Goal: Complete application form: Complete application form

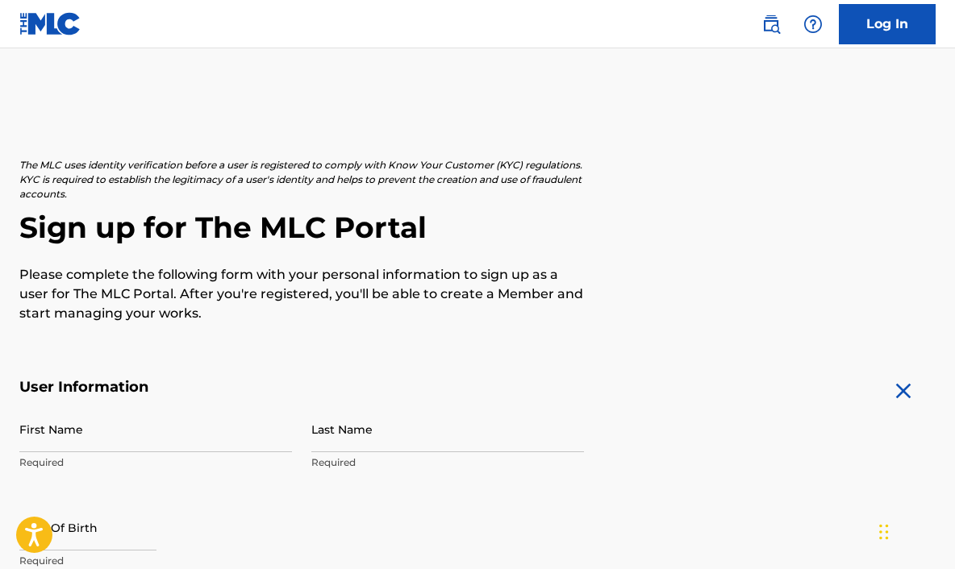
click at [38, 438] on input "First Name" at bounding box center [155, 429] width 273 height 46
type input "[PERSON_NAME]"
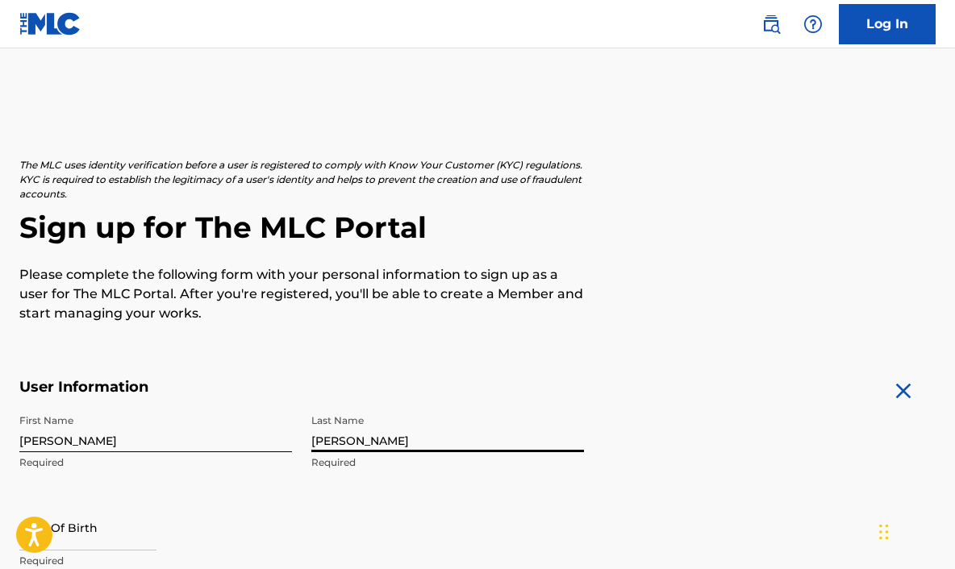
type input "[PERSON_NAME]"
select select "7"
select select "2025"
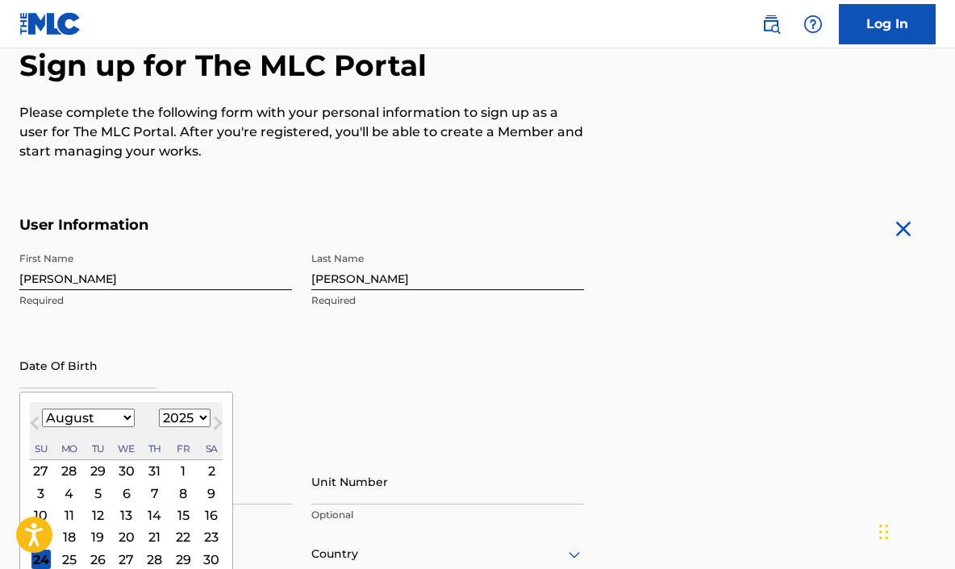
scroll to position [177, 0]
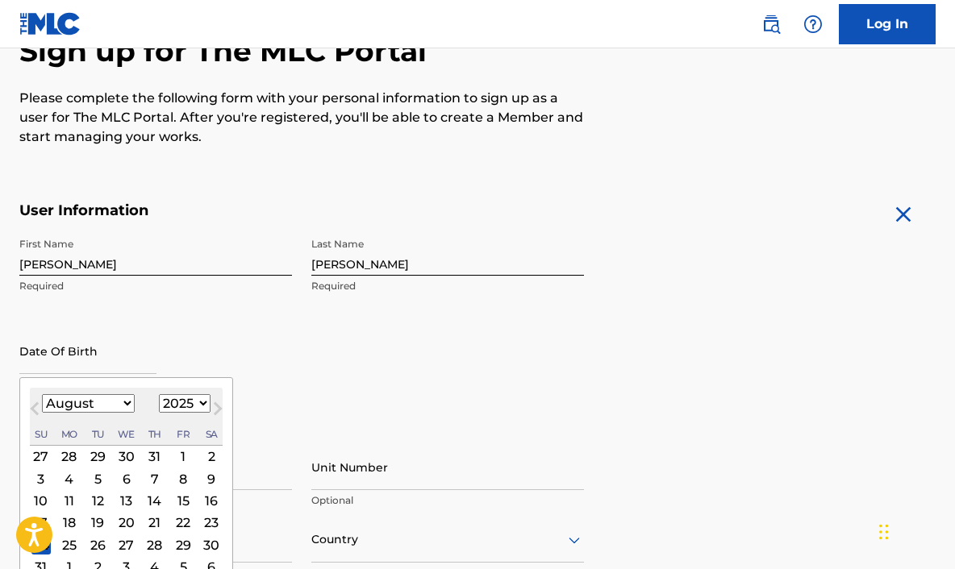
click at [81, 407] on select "January February March April May June July August September October November De…" at bounding box center [88, 403] width 93 height 19
click at [73, 408] on select "January February March April May June July August September October November De…" at bounding box center [88, 403] width 93 height 19
select select "8"
click at [202, 527] on div "27" at bounding box center [211, 522] width 19 height 19
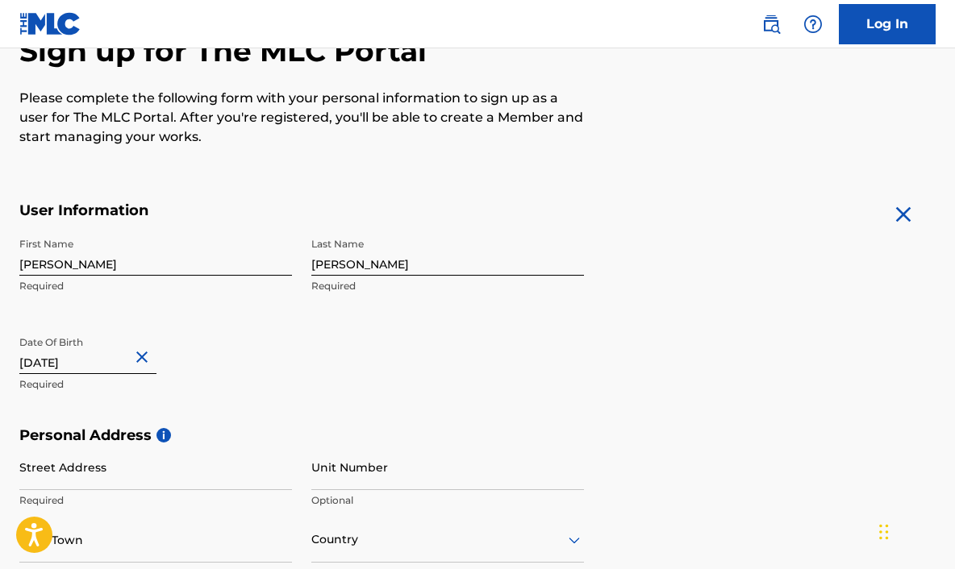
type input "[DATE]"
type input "[STREET_ADDRESS]"
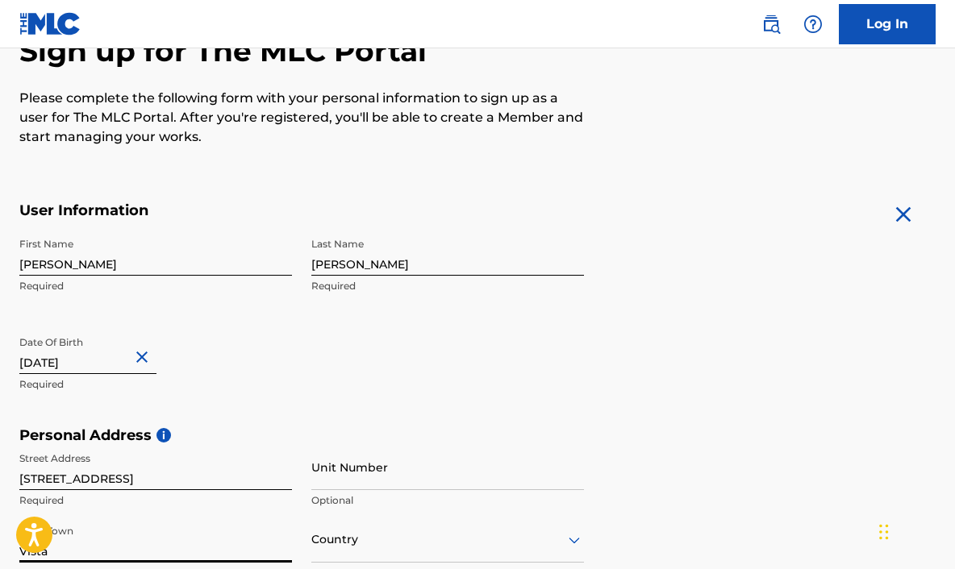
type input "Vista"
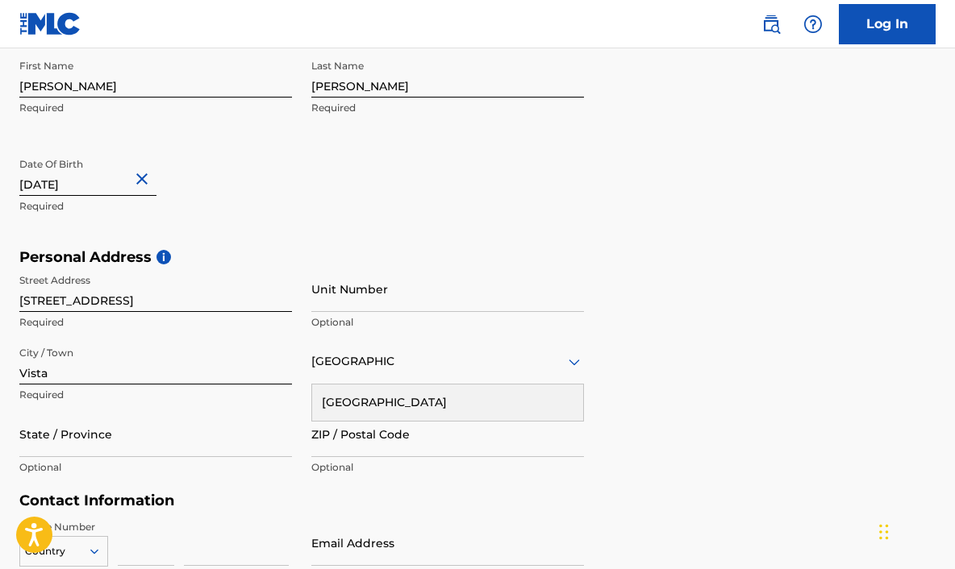
type input "[GEOGRAPHIC_DATA]"
type input "CA"
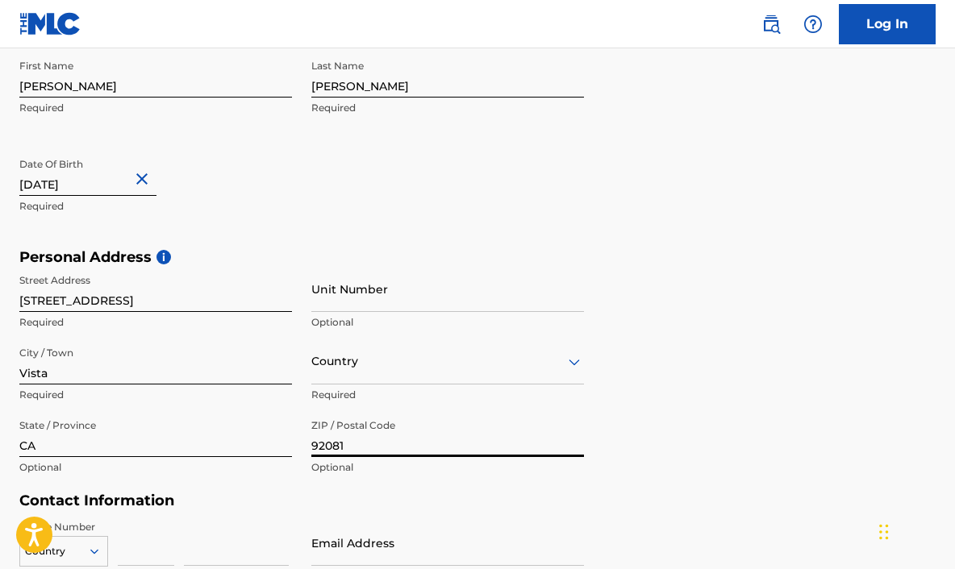
type input "92081"
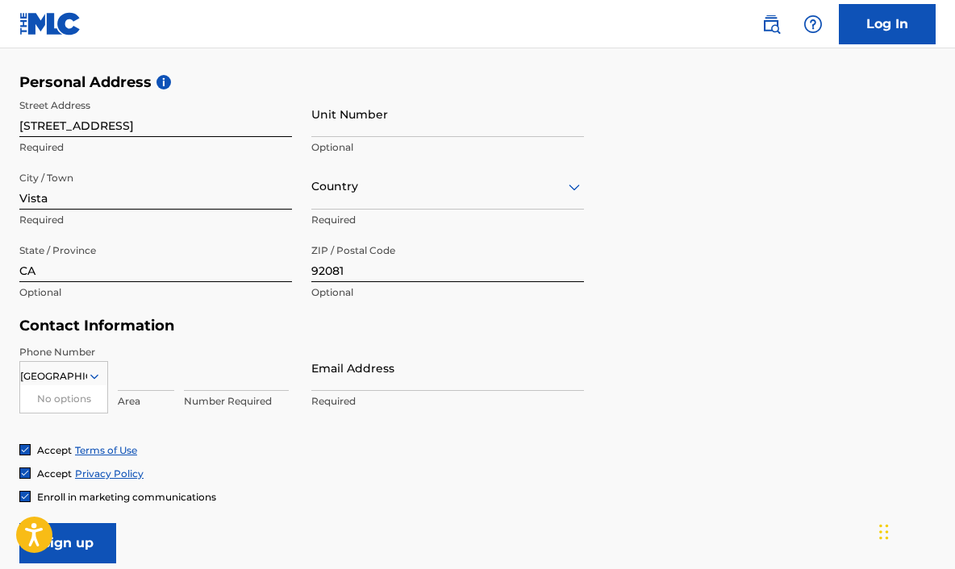
type input "[GEOGRAPHIC_DATA]"
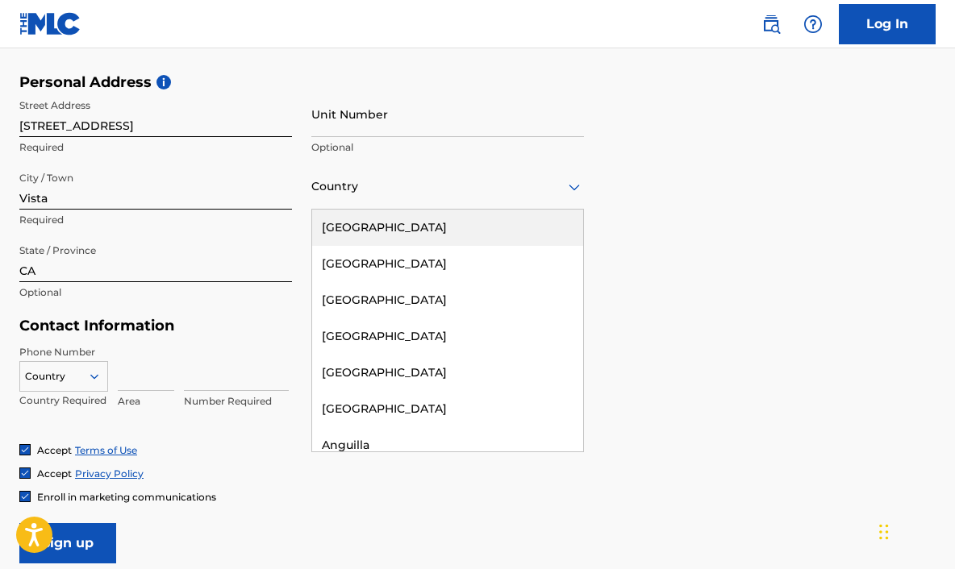
click at [346, 225] on div "[GEOGRAPHIC_DATA]" at bounding box center [447, 228] width 271 height 36
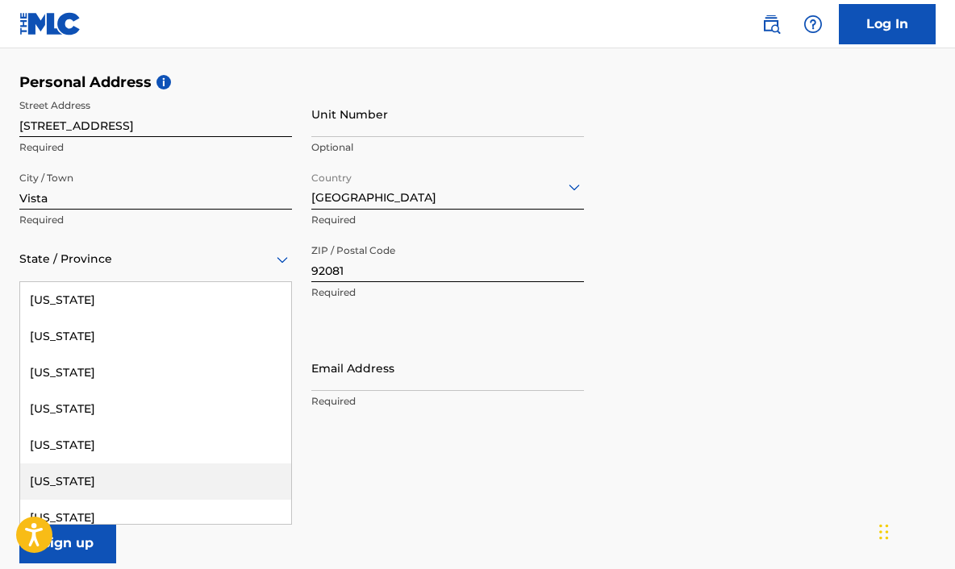
click at [51, 484] on div "[US_STATE]" at bounding box center [155, 482] width 271 height 36
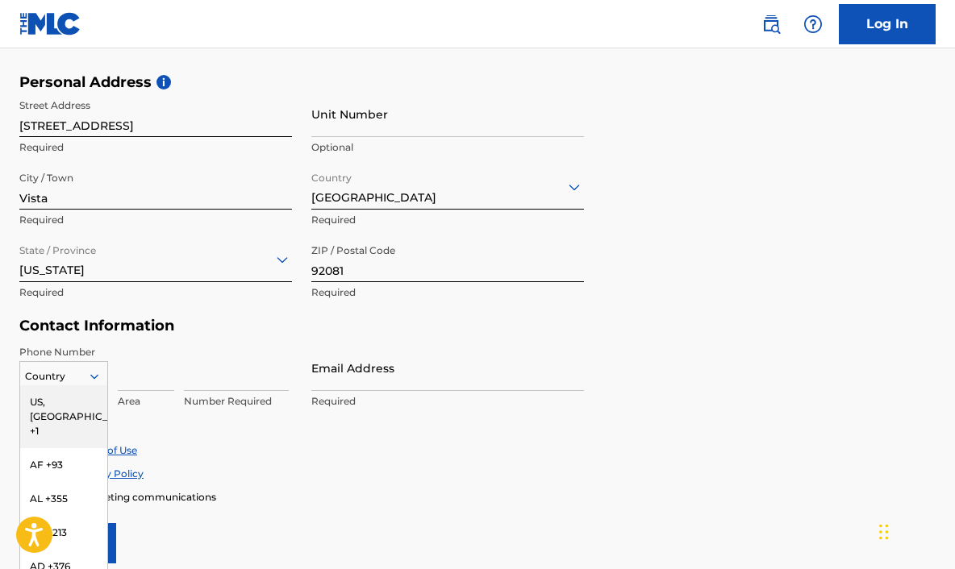
click at [52, 404] on div "US, [GEOGRAPHIC_DATA] +1" at bounding box center [63, 416] width 87 height 63
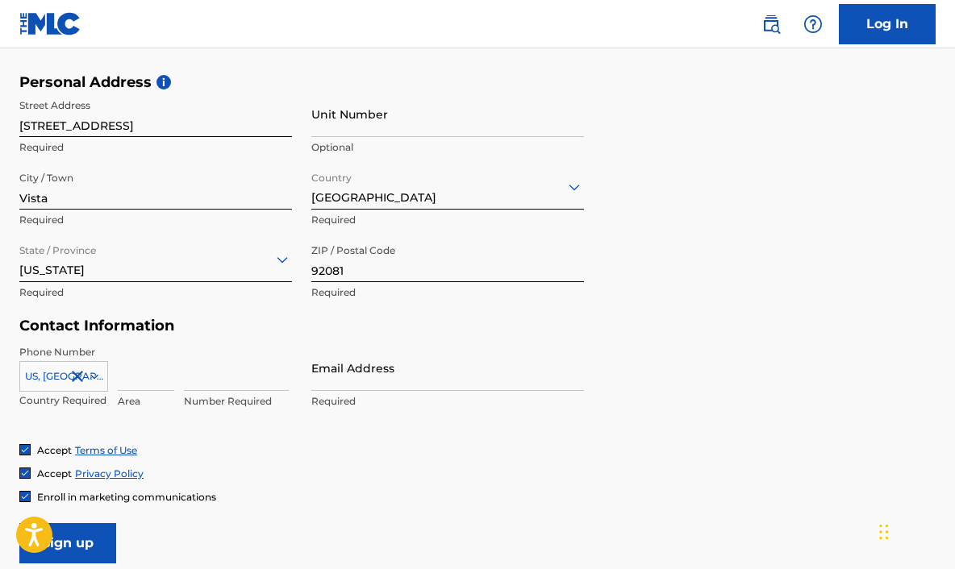
click at [135, 373] on input at bounding box center [146, 368] width 56 height 46
type input "702"
type input "8849149"
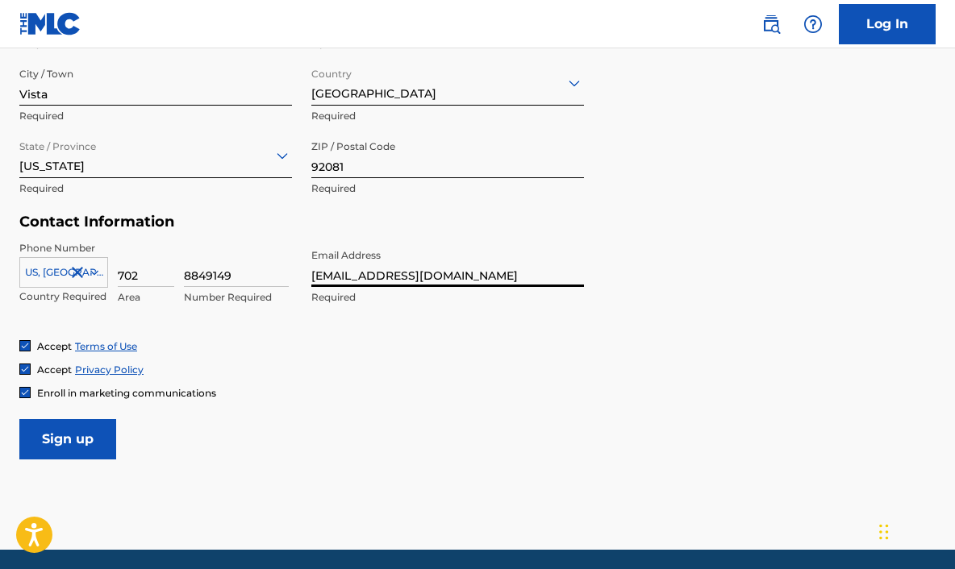
scroll to position [633, 0]
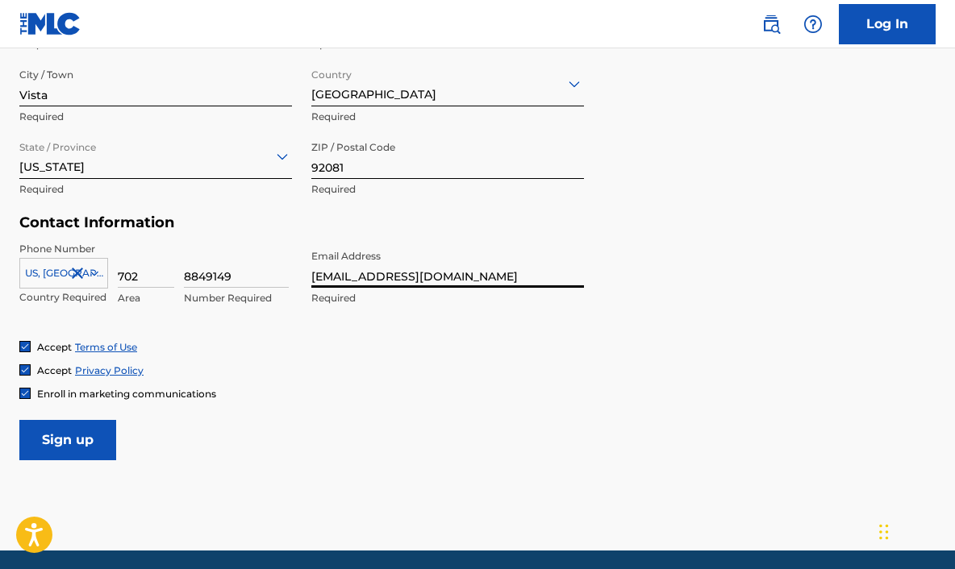
type input "[EMAIL_ADDRESS][DOMAIN_NAME]"
click at [55, 438] on input "Sign up" at bounding box center [67, 440] width 97 height 40
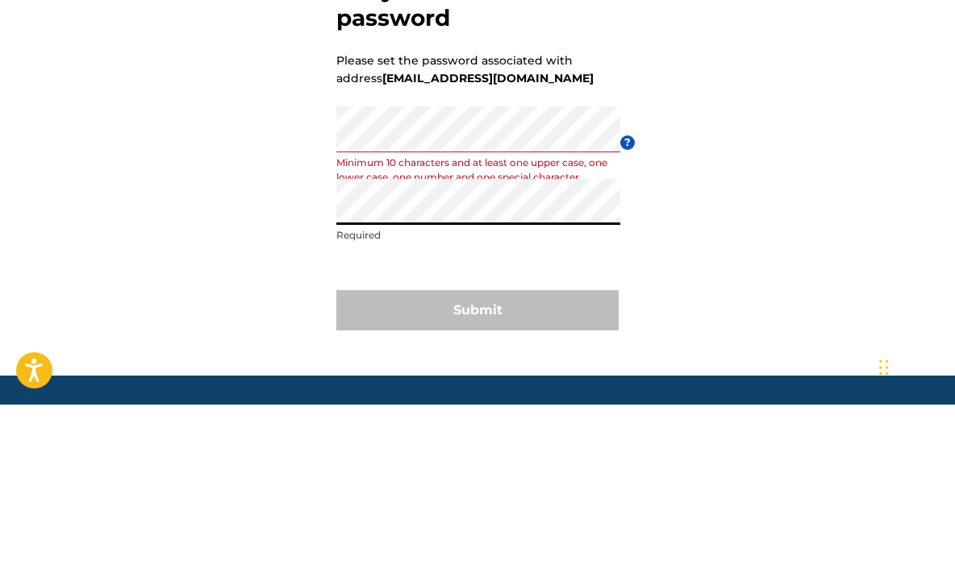
scroll to position [78, 0]
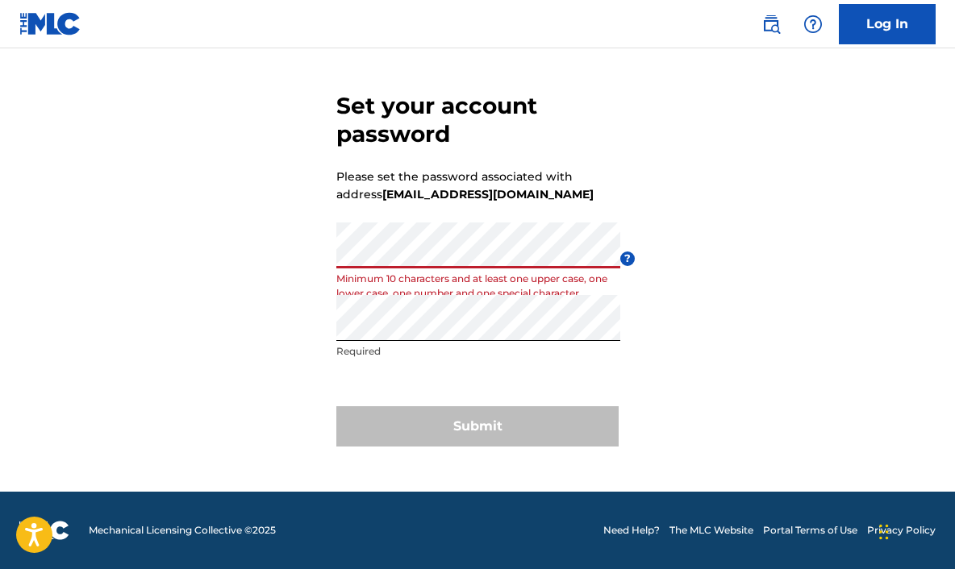
click at [624, 252] on span "?" at bounding box center [627, 259] width 15 height 15
click at [660, 359] on div "Set your account password Please set the password associated with address apste…" at bounding box center [477, 266] width 955 height 452
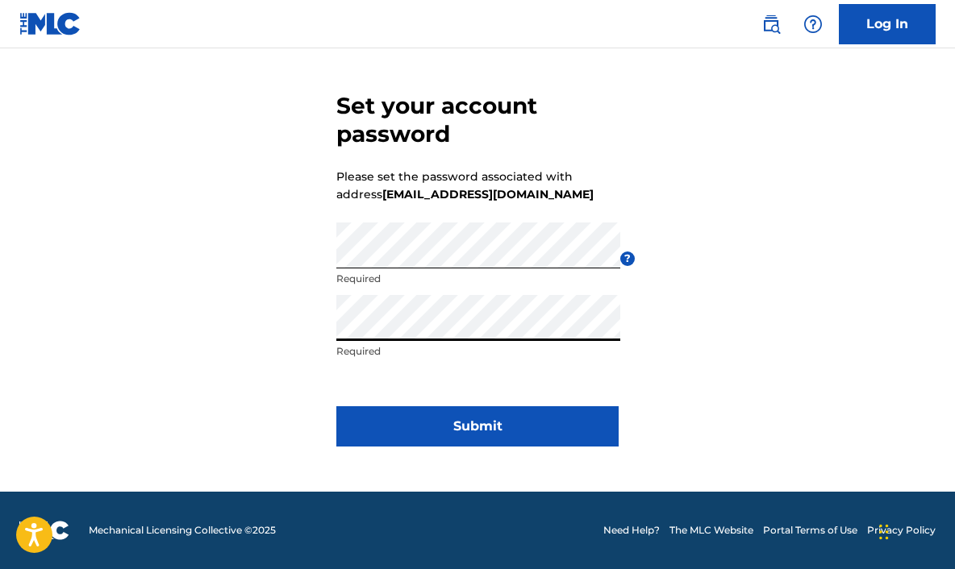
click at [438, 418] on button "Submit" at bounding box center [477, 426] width 282 height 40
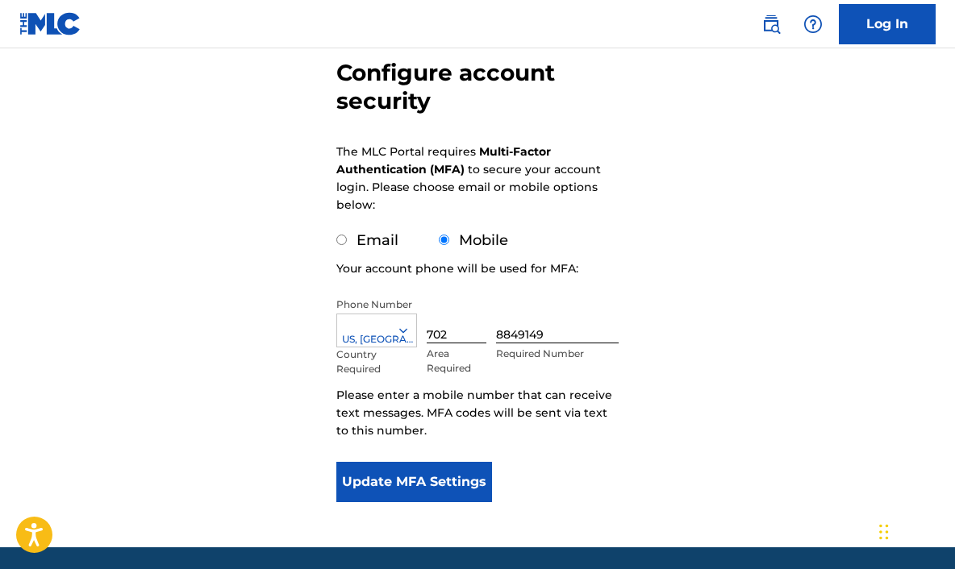
scroll to position [149, 0]
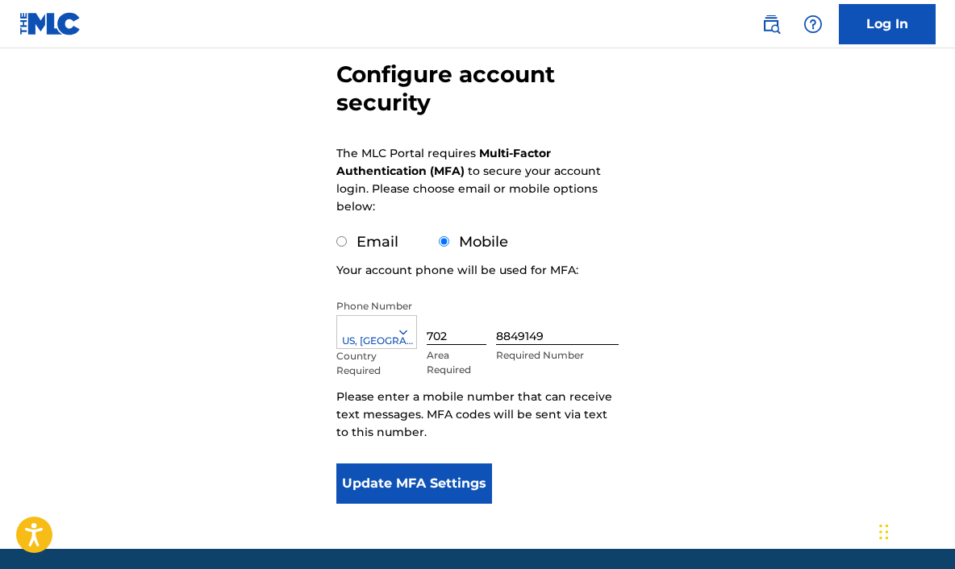
click at [389, 485] on button "Update MFA Settings" at bounding box center [414, 484] width 156 height 40
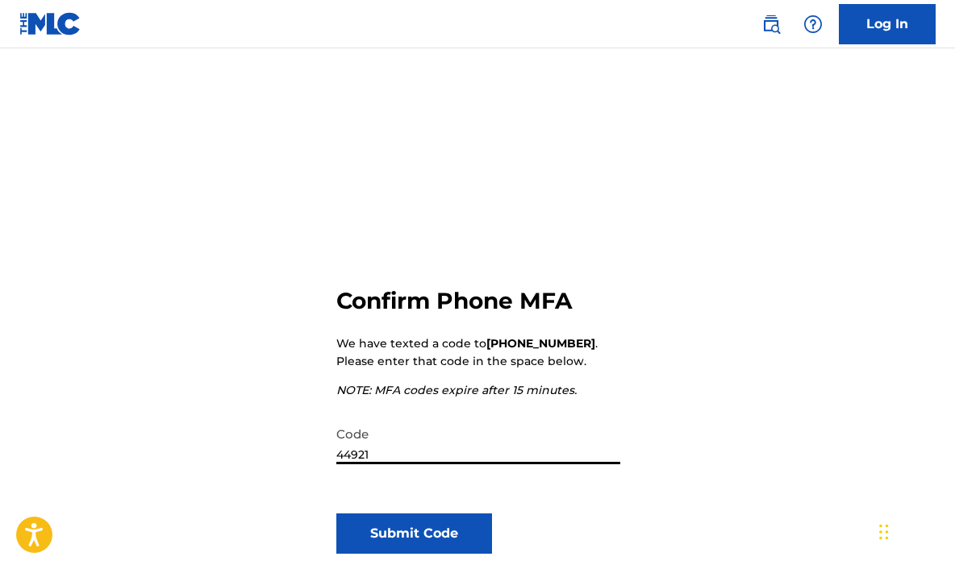
type input "449218"
click at [397, 533] on button "Submit Code" at bounding box center [414, 534] width 156 height 40
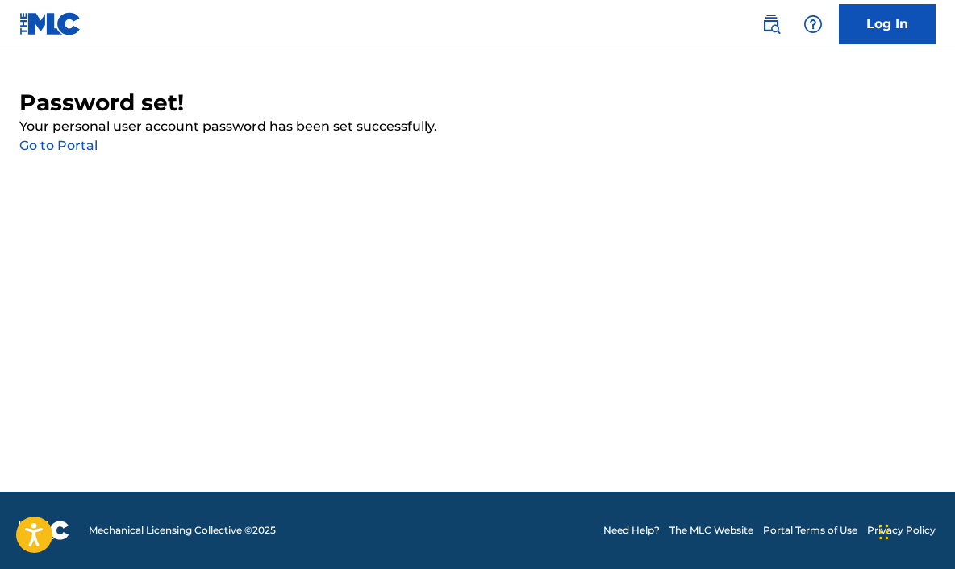
click at [52, 141] on link "Go to Portal" at bounding box center [58, 145] width 78 height 15
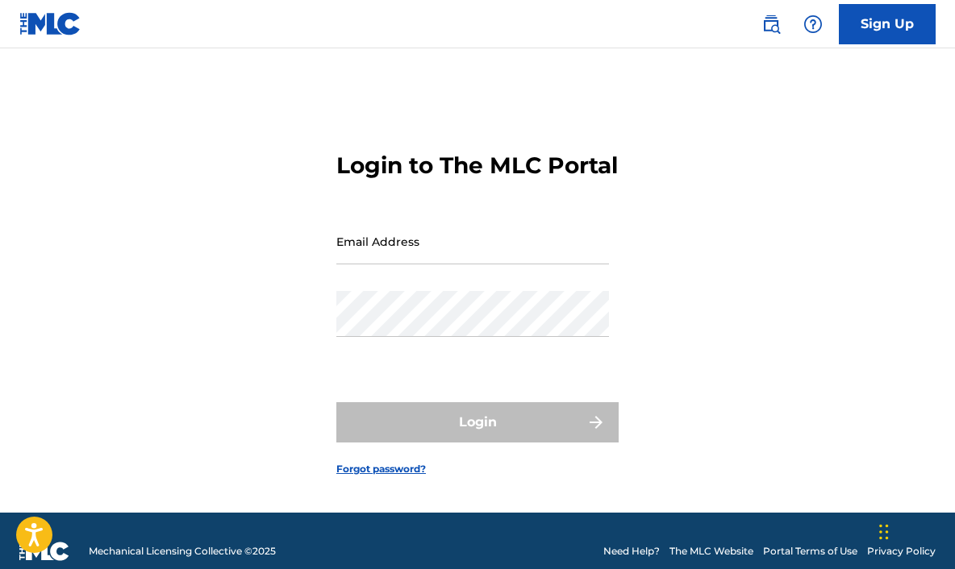
click at [353, 264] on input "Email Address" at bounding box center [472, 242] width 273 height 46
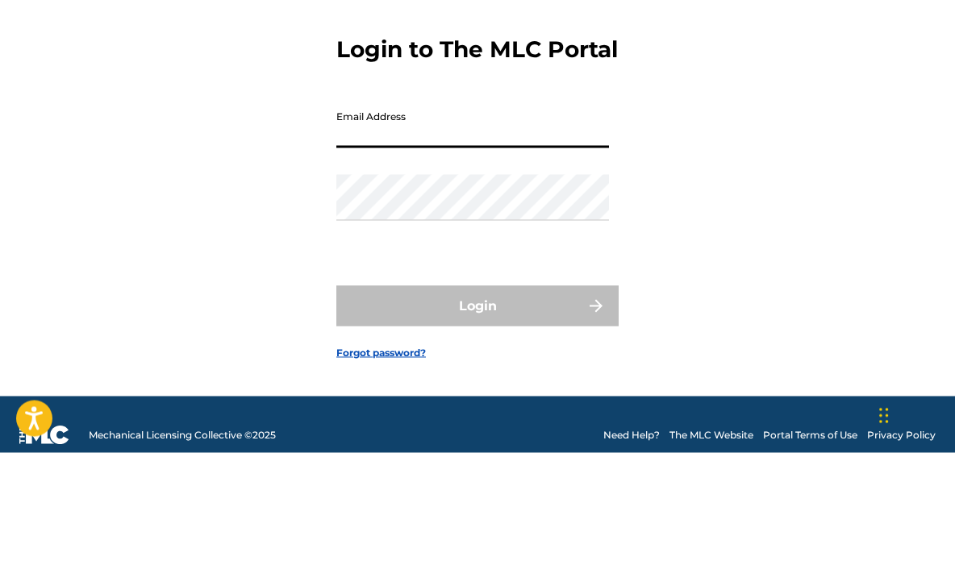
scroll to position [21, 0]
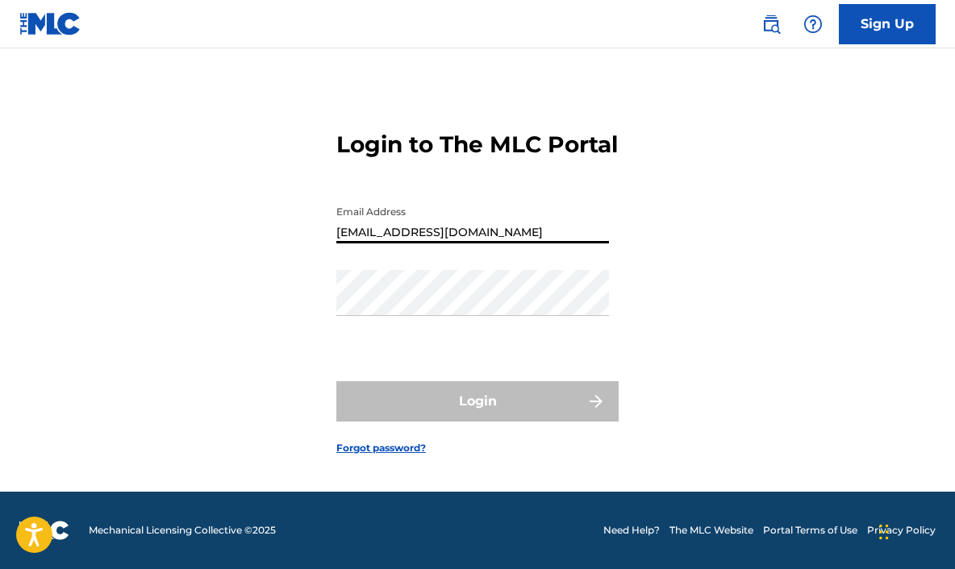
type input "[EMAIL_ADDRESS][DOMAIN_NAME]"
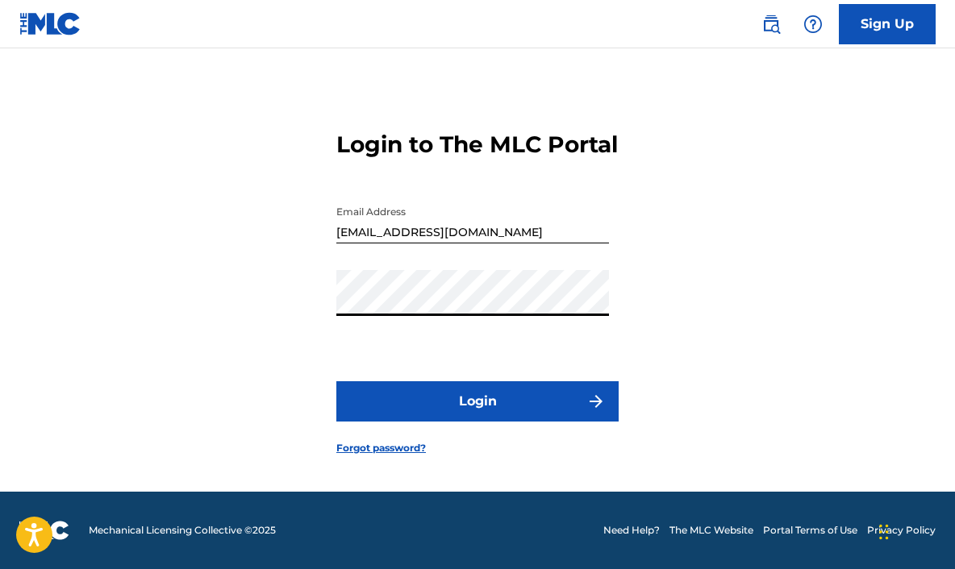
click at [477, 422] on button "Login" at bounding box center [477, 401] width 282 height 40
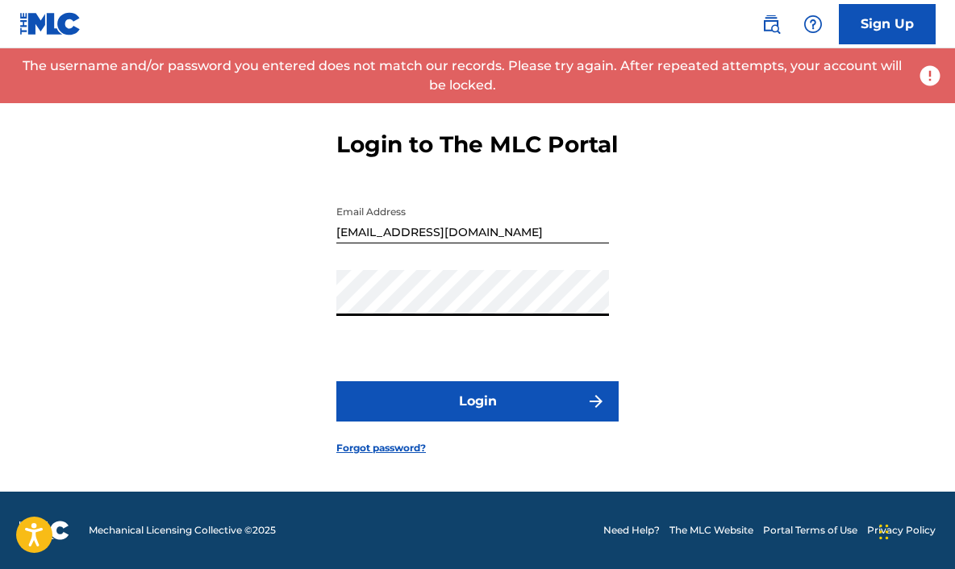
click at [434, 422] on button "Login" at bounding box center [477, 401] width 282 height 40
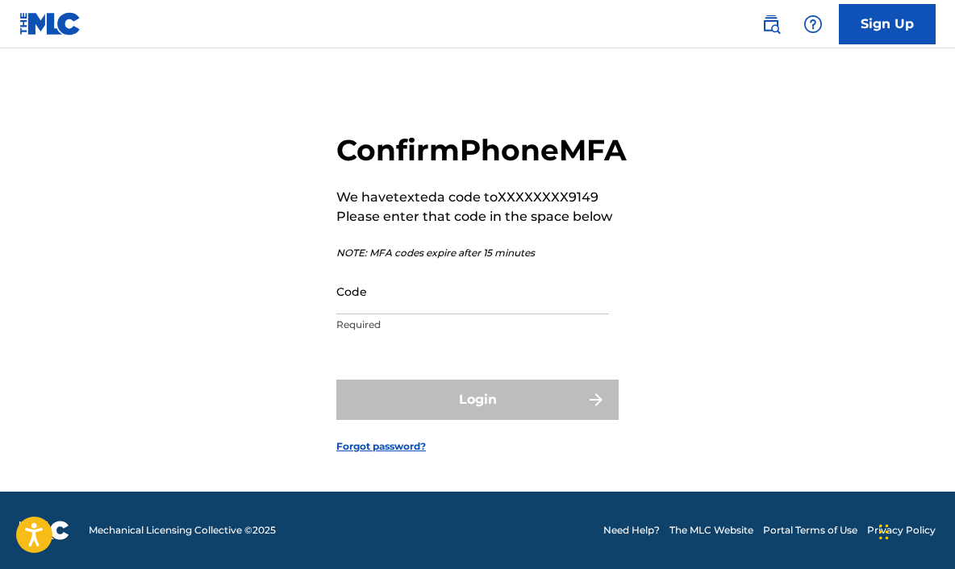
click at [343, 314] on input "Code" at bounding box center [472, 291] width 273 height 46
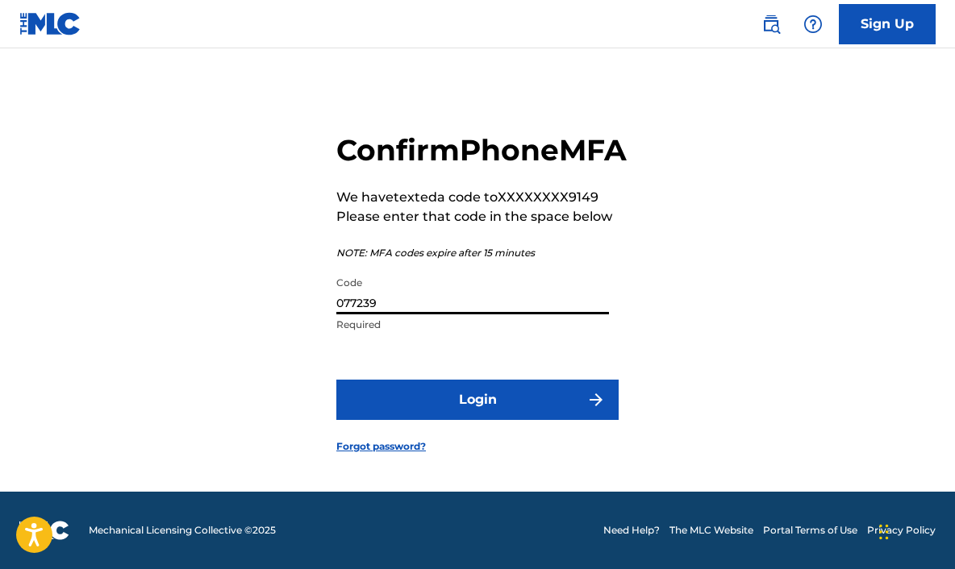
type input "077239"
click at [449, 420] on button "Login" at bounding box center [477, 400] width 282 height 40
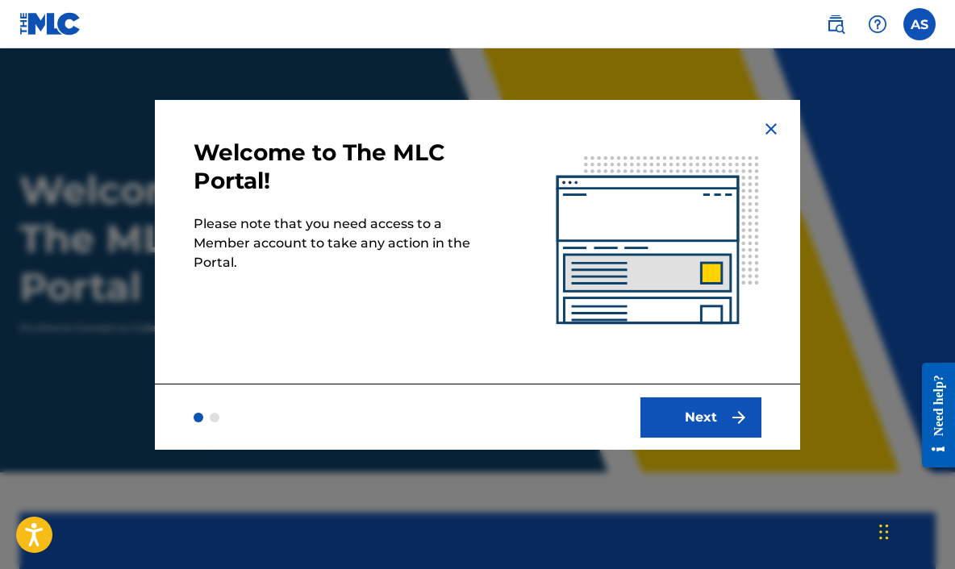
click at [725, 411] on button "Next" at bounding box center [700, 418] width 121 height 40
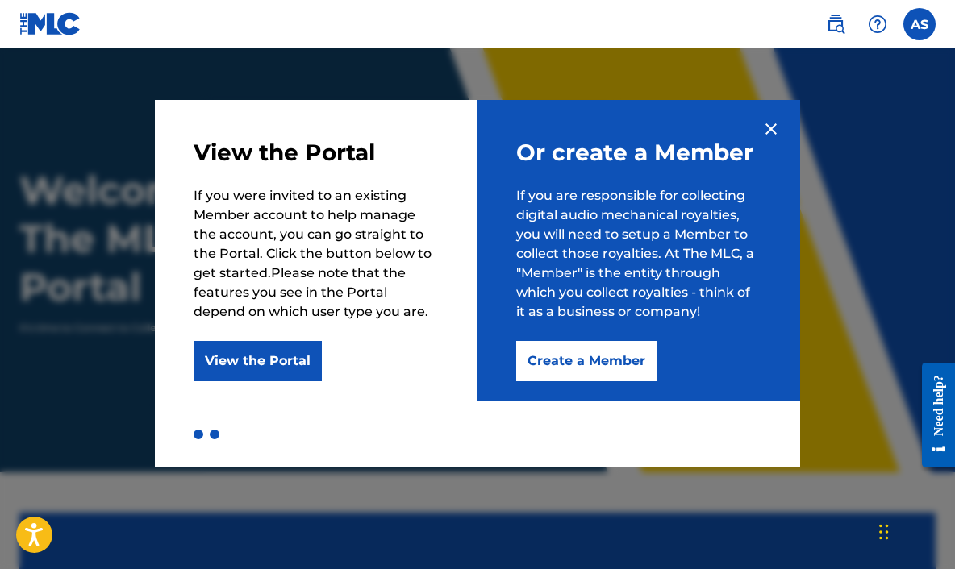
click at [620, 360] on button "Create a Member" at bounding box center [586, 361] width 140 height 40
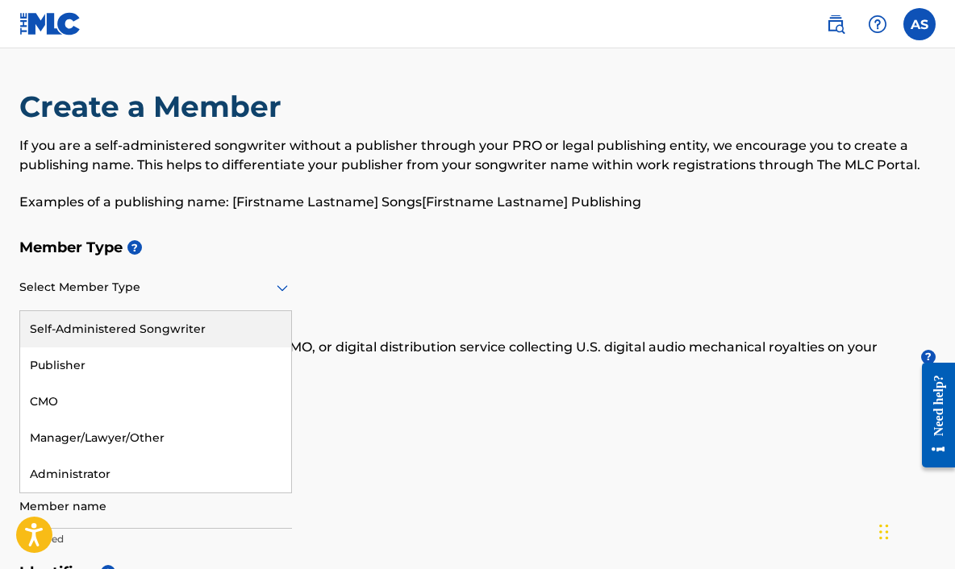
click at [60, 327] on div "Self-Administered Songwriter" at bounding box center [155, 329] width 271 height 36
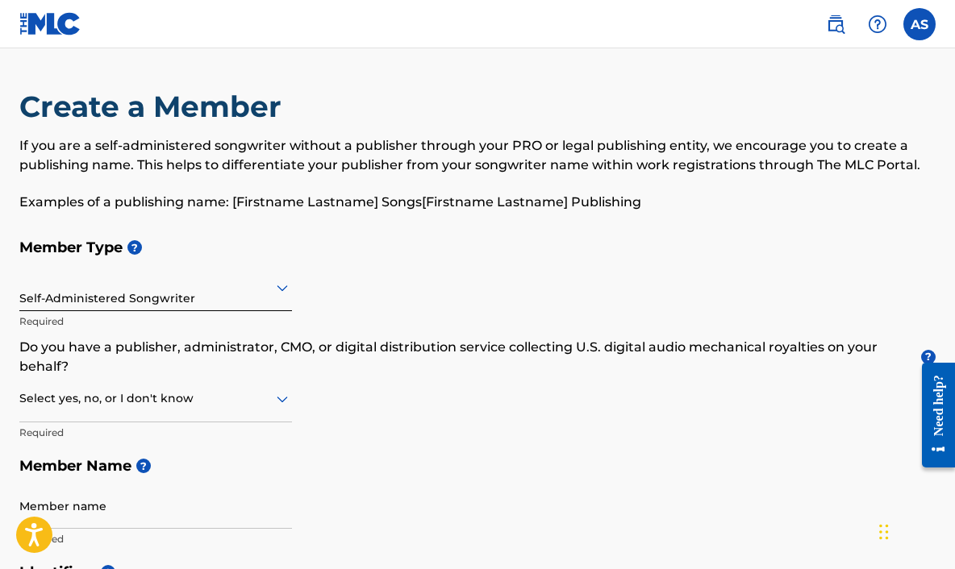
click at [373, 435] on div "Member Type ? Self-Administered Songwriter Required Do you have a publisher, ad…" at bounding box center [477, 393] width 916 height 325
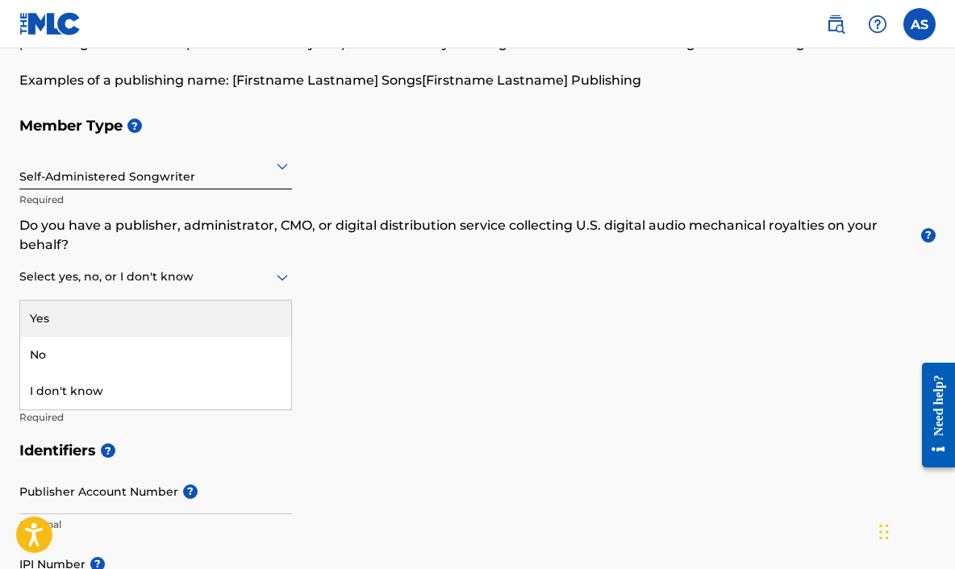
scroll to position [123, 0]
click at [52, 312] on div "Yes" at bounding box center [155, 318] width 271 height 36
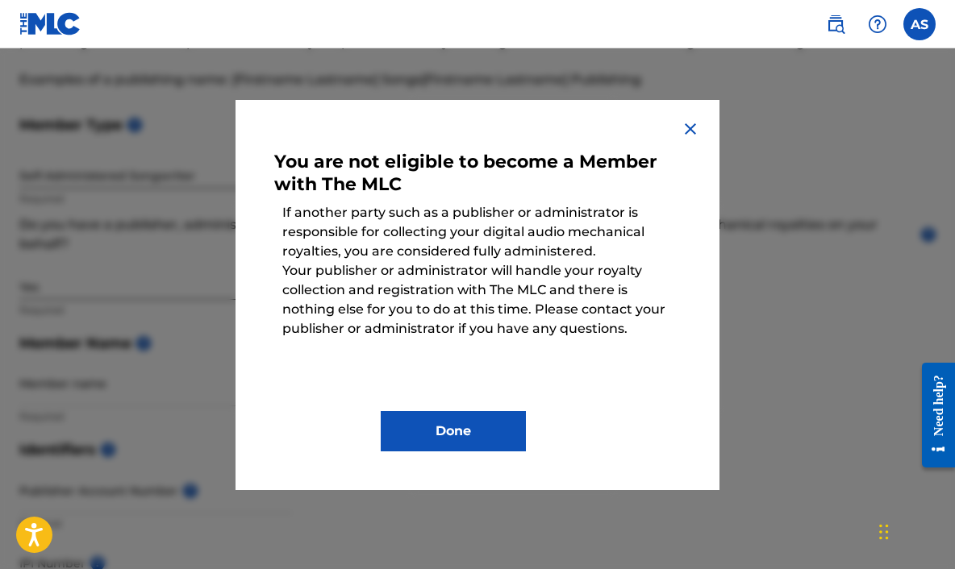
click at [431, 419] on button "Done" at bounding box center [453, 431] width 145 height 40
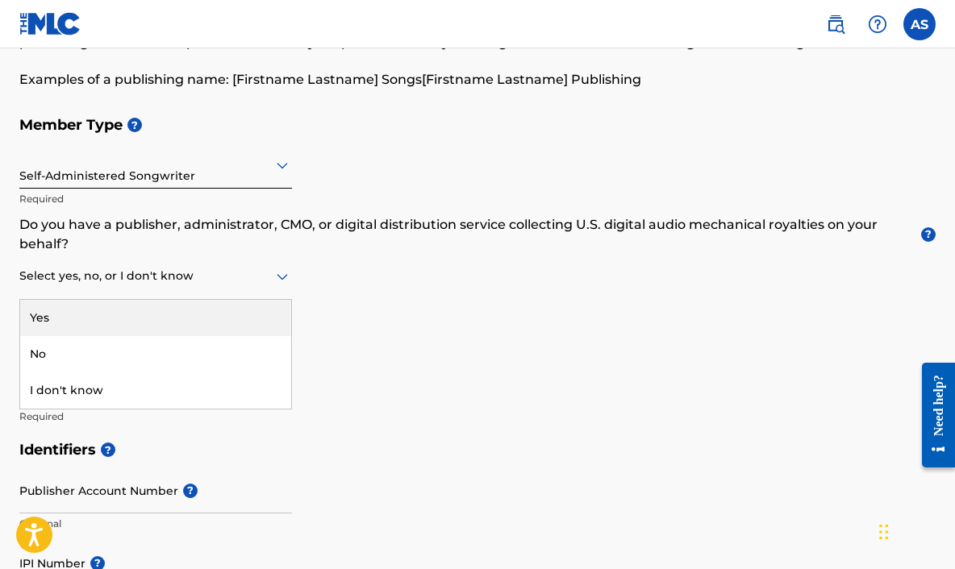
click at [63, 322] on div "Yes" at bounding box center [155, 318] width 271 height 36
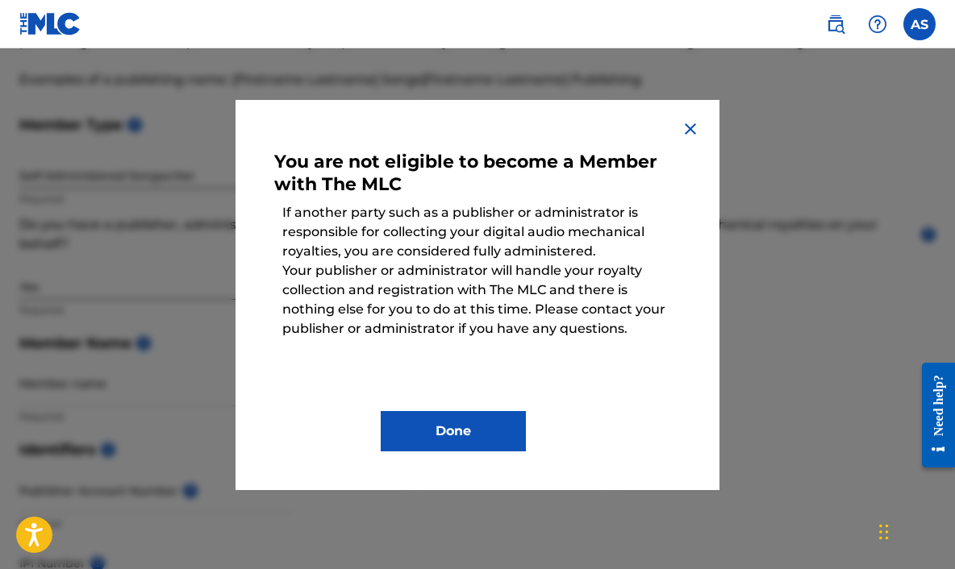
click at [436, 441] on button "Done" at bounding box center [453, 431] width 145 height 40
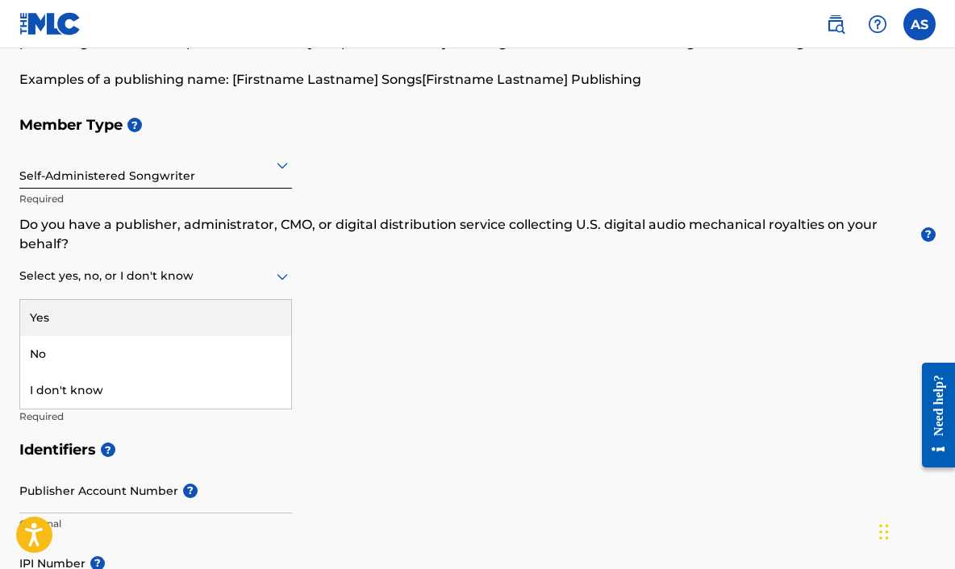
click at [48, 359] on div "No" at bounding box center [155, 354] width 271 height 36
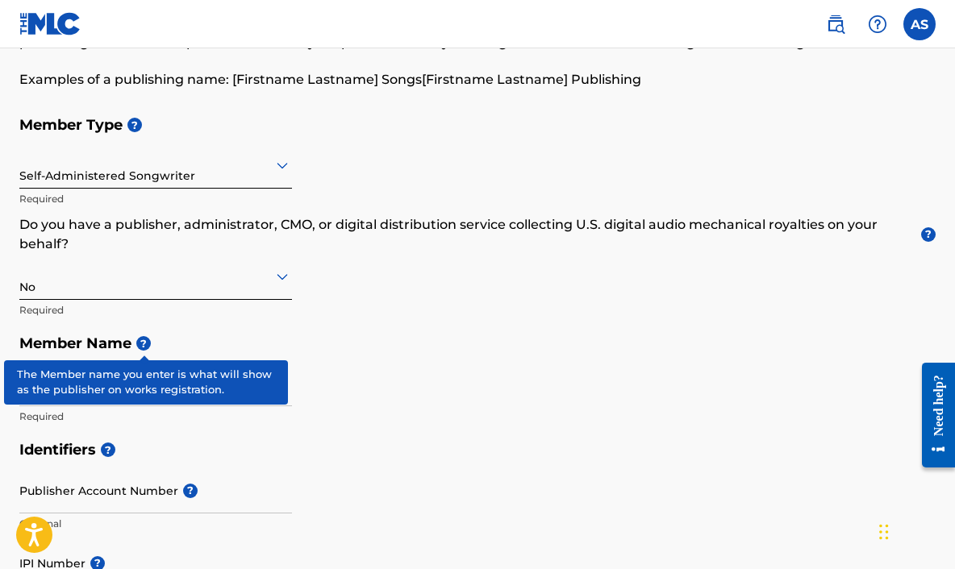
click at [140, 339] on span "?" at bounding box center [143, 343] width 15 height 15
click at [372, 427] on div "Member Type ? Self-Administered Songwriter Required Do you have a publisher, ad…" at bounding box center [477, 270] width 916 height 325
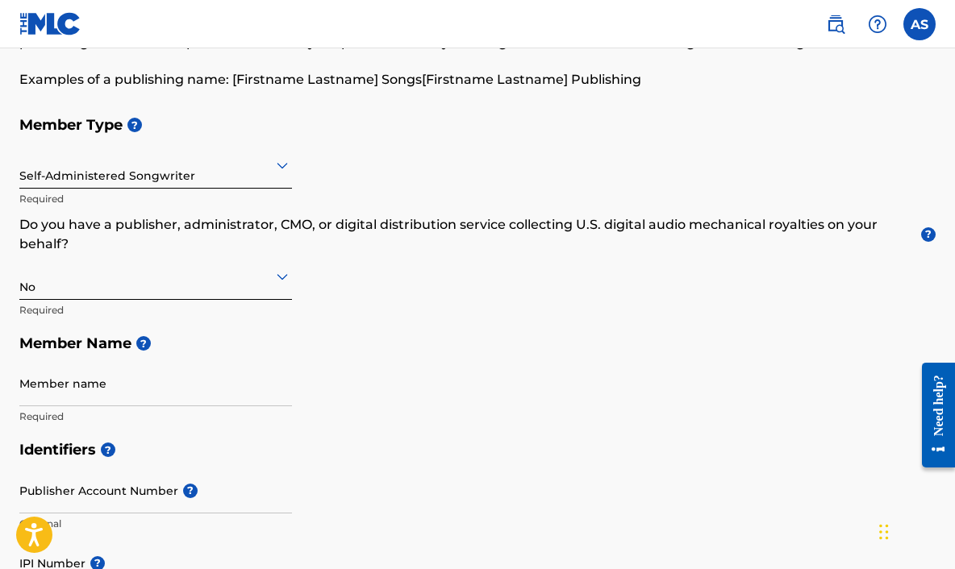
click at [31, 385] on input "Member name" at bounding box center [155, 383] width 273 height 46
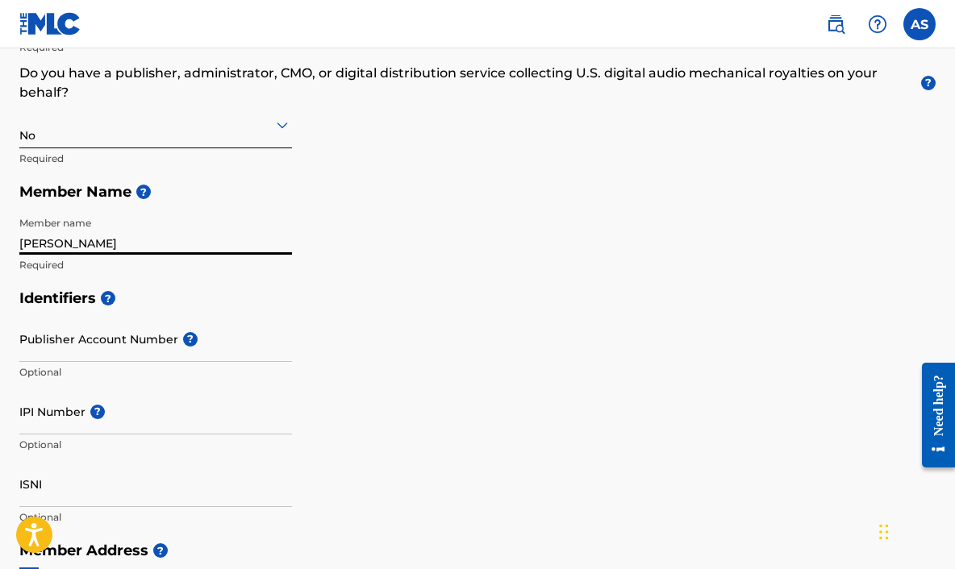
scroll to position [301, 0]
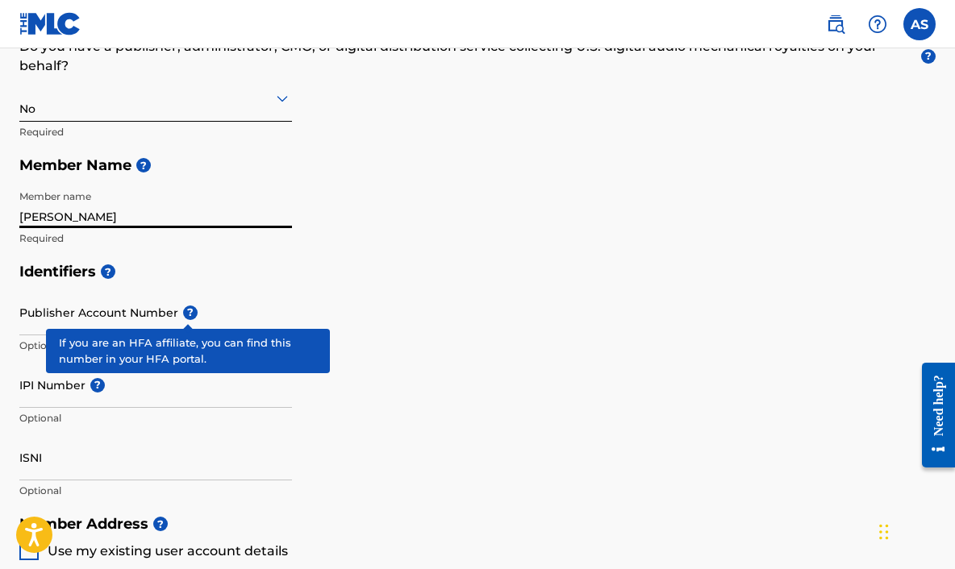
type input "Aaron Stewart"
click at [183, 315] on span "?" at bounding box center [190, 313] width 15 height 15
click at [181, 315] on input "Publisher Account Number ?" at bounding box center [155, 312] width 273 height 46
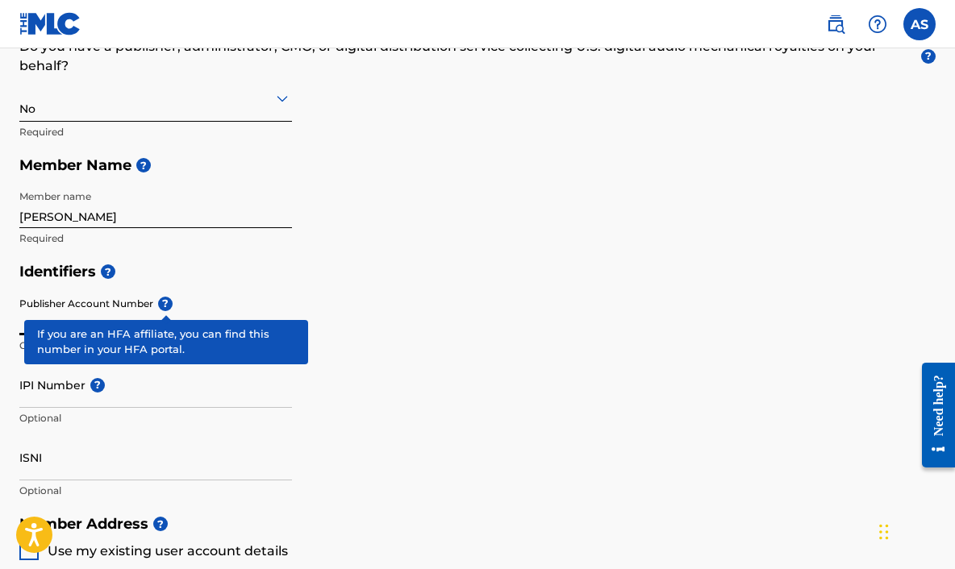
click at [393, 419] on div "Identifiers ? Publisher Account Number ? Optional IPI Number ? Optional ISNI Op…" at bounding box center [477, 381] width 916 height 252
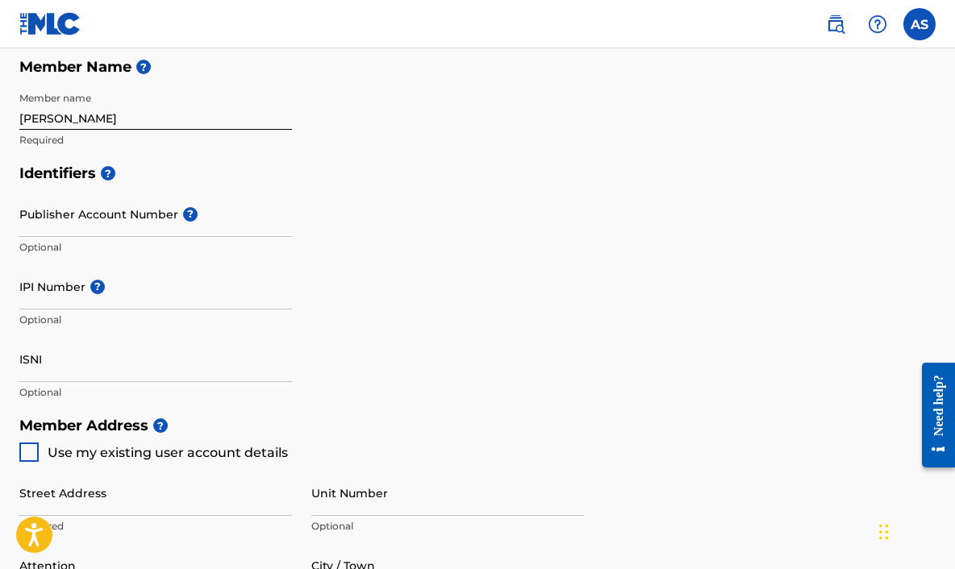
scroll to position [403, 0]
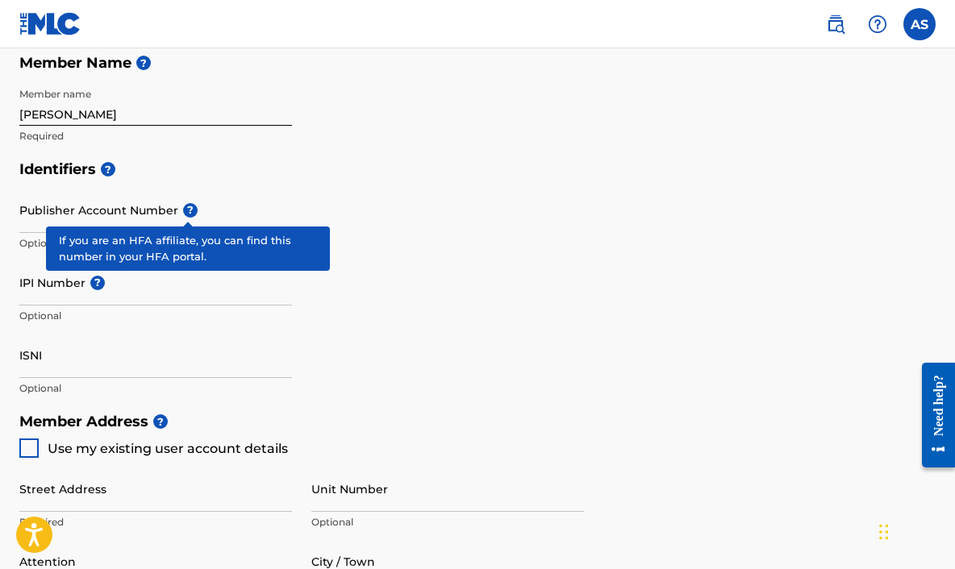
click at [183, 214] on span "?" at bounding box center [190, 210] width 15 height 15
click at [182, 214] on input "Publisher Account Number ?" at bounding box center [155, 210] width 273 height 46
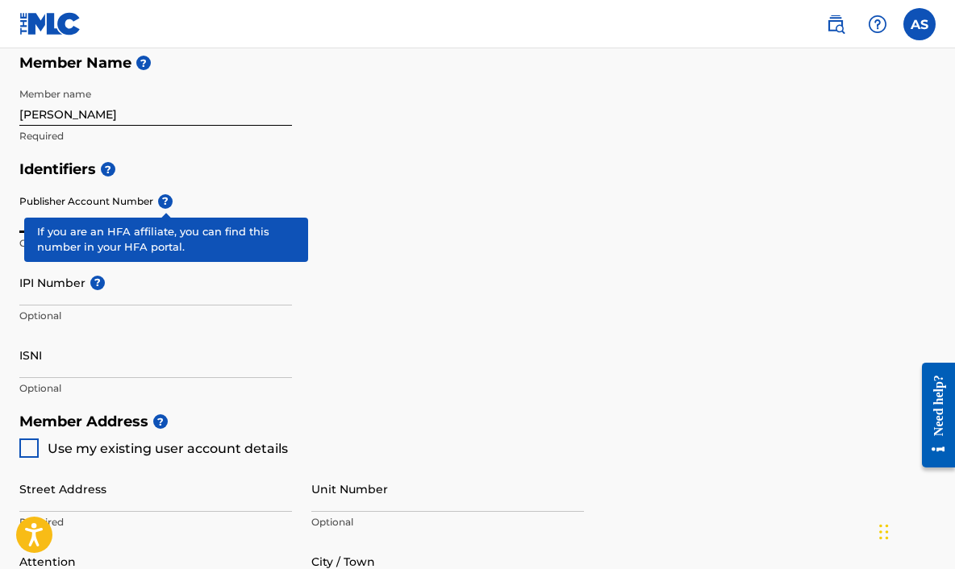
click at [171, 202] on span "?" at bounding box center [165, 201] width 15 height 15
click at [171, 202] on input "Publisher Account Number ?" at bounding box center [155, 210] width 273 height 46
click at [165, 202] on span "?" at bounding box center [165, 201] width 15 height 15
click at [165, 202] on input "Publisher Account Number ?" at bounding box center [155, 210] width 273 height 46
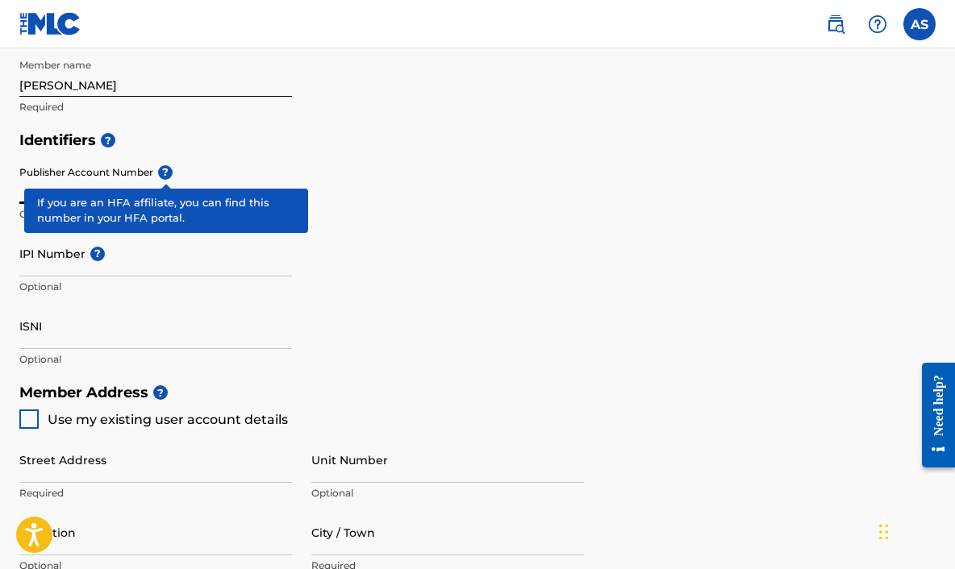
click at [409, 260] on div "Identifiers ? Publisher Account Number ? Optional IPI Number ? Optional ISNI Op…" at bounding box center [477, 249] width 916 height 252
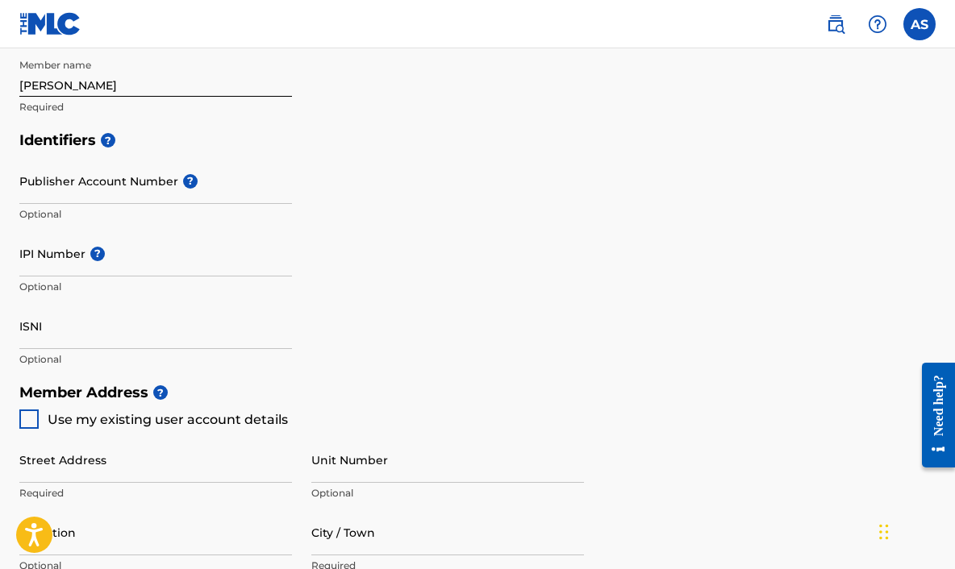
click at [34, 266] on input "IPI Number ?" at bounding box center [155, 254] width 273 height 46
paste input "00534365945"
type input "00534365945"
click at [27, 340] on input "ISNI" at bounding box center [155, 326] width 273 height 46
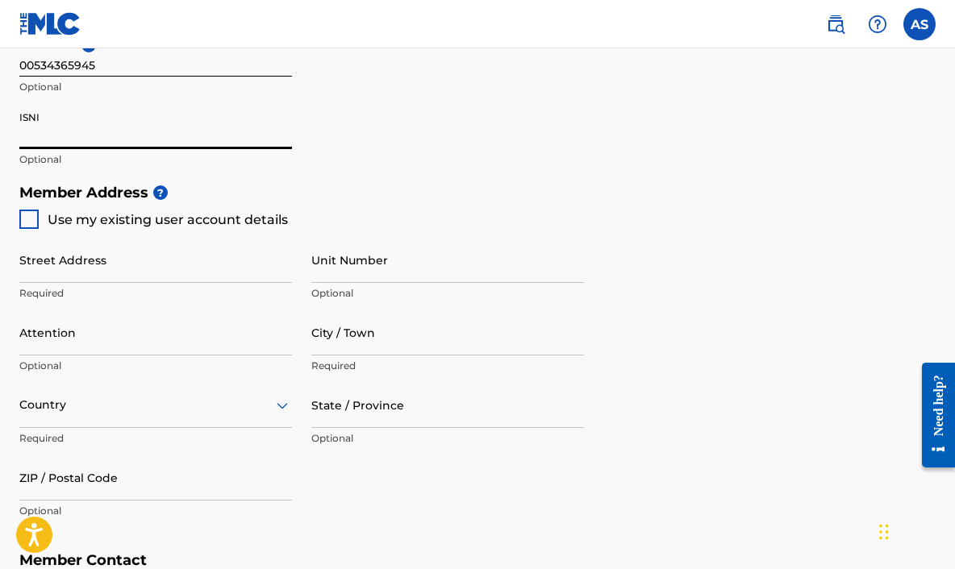
scroll to position [656, 0]
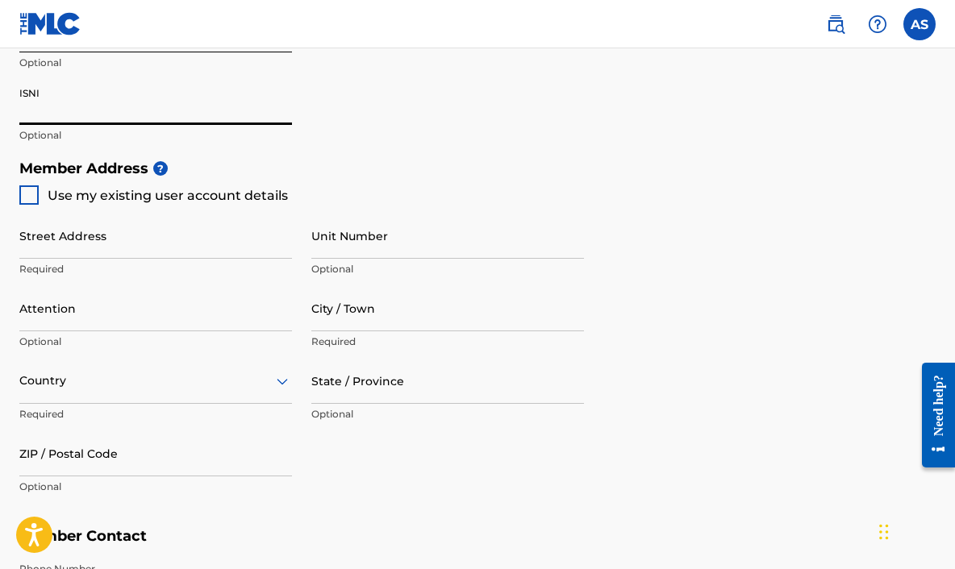
click at [25, 199] on div at bounding box center [28, 194] width 19 height 19
type input "[STREET_ADDRESS]"
type input "Vista"
type input "92081"
type input "702"
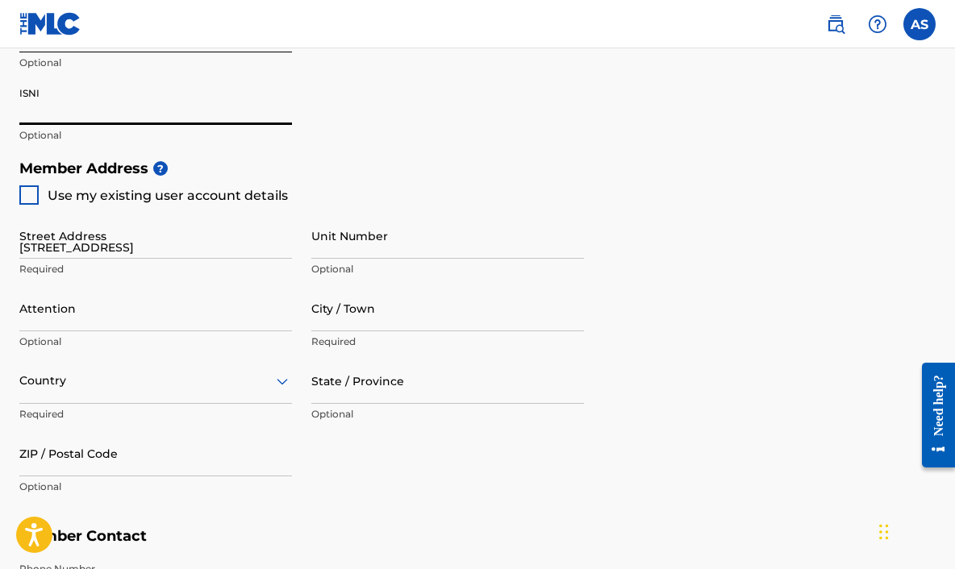
type input "8849149"
type input "[EMAIL_ADDRESS][DOMAIN_NAME]"
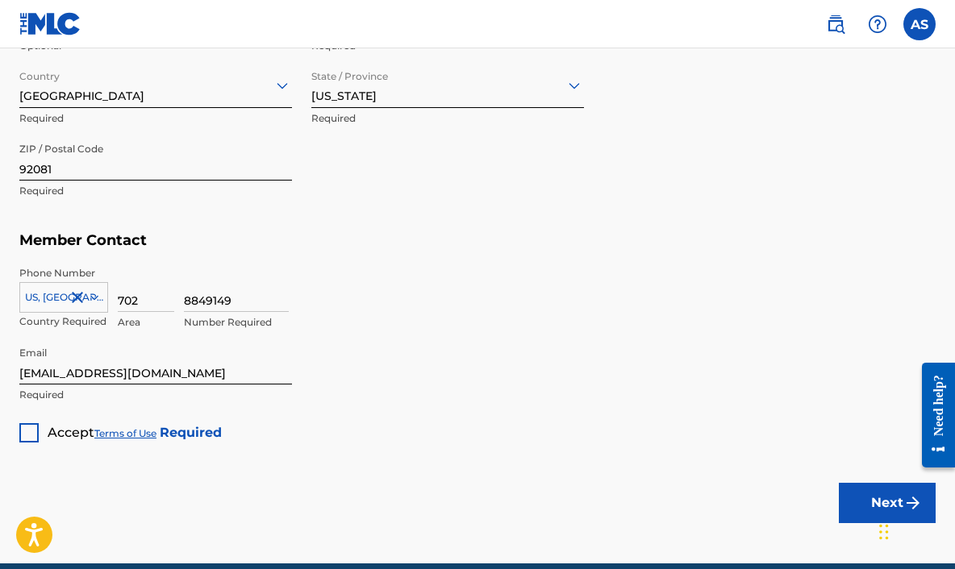
scroll to position [953, 0]
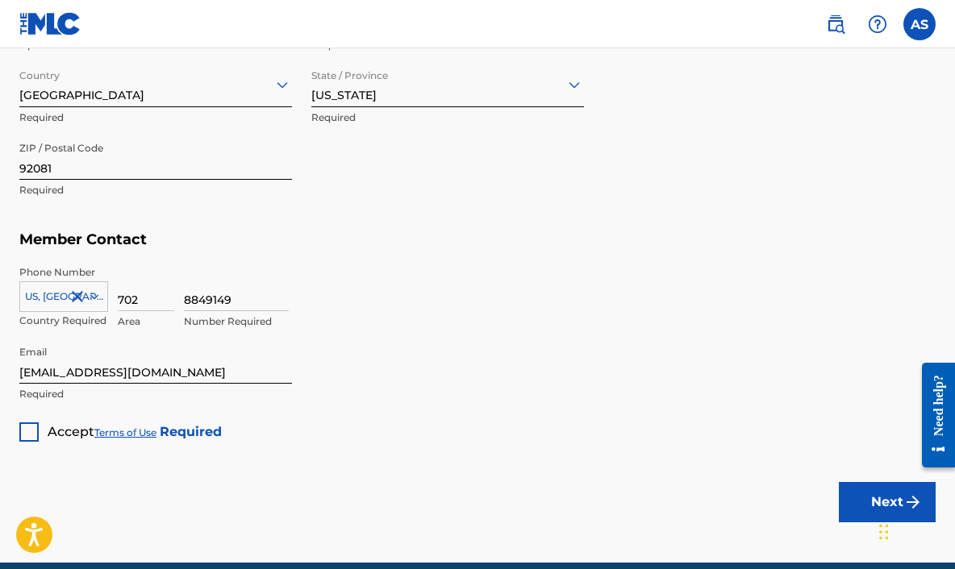
click at [33, 435] on div at bounding box center [28, 432] width 19 height 19
click at [858, 496] on button "Next" at bounding box center [887, 502] width 97 height 40
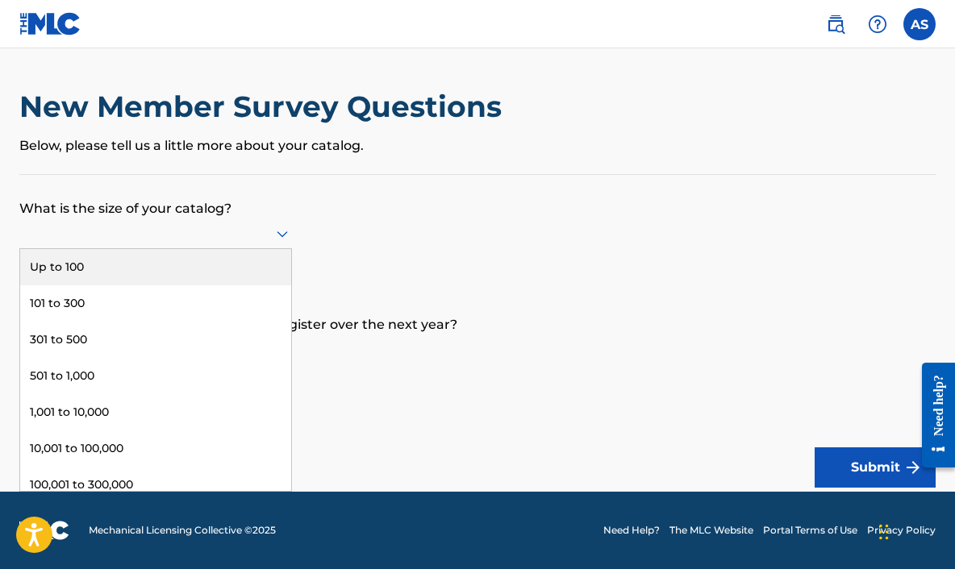
click at [69, 282] on div "Up to 100" at bounding box center [155, 267] width 271 height 36
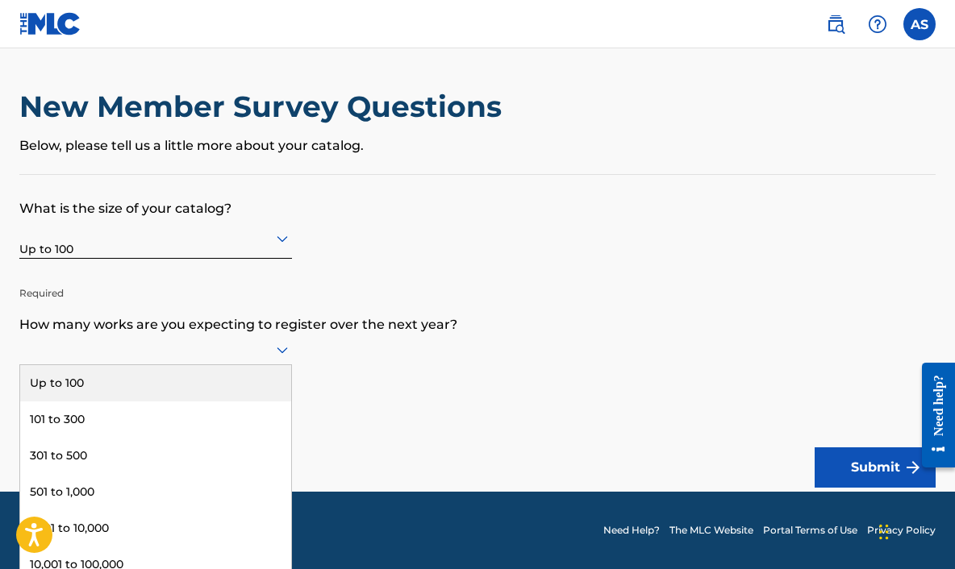
click at [48, 394] on div "Up to 100" at bounding box center [155, 383] width 271 height 36
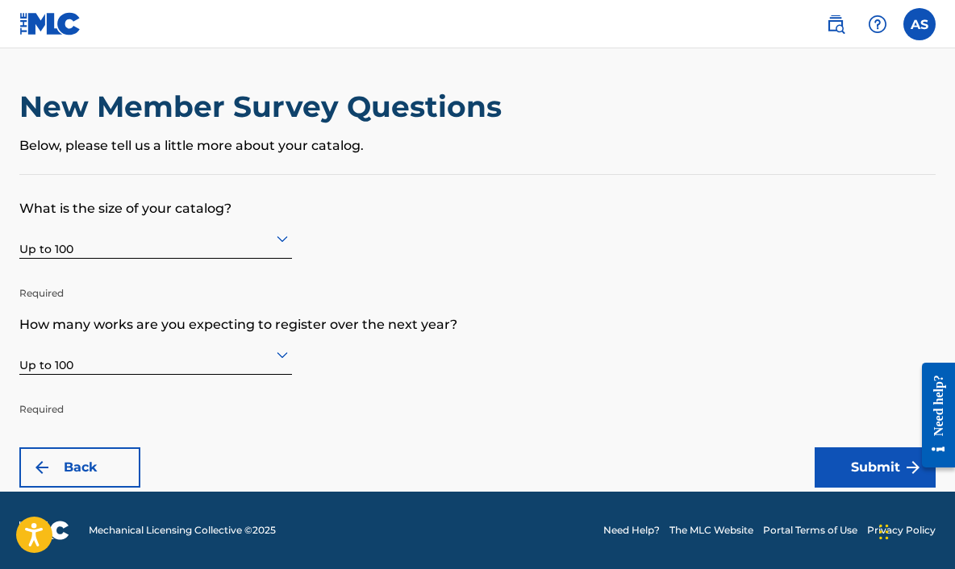
click at [853, 472] on button "Submit" at bounding box center [874, 467] width 121 height 40
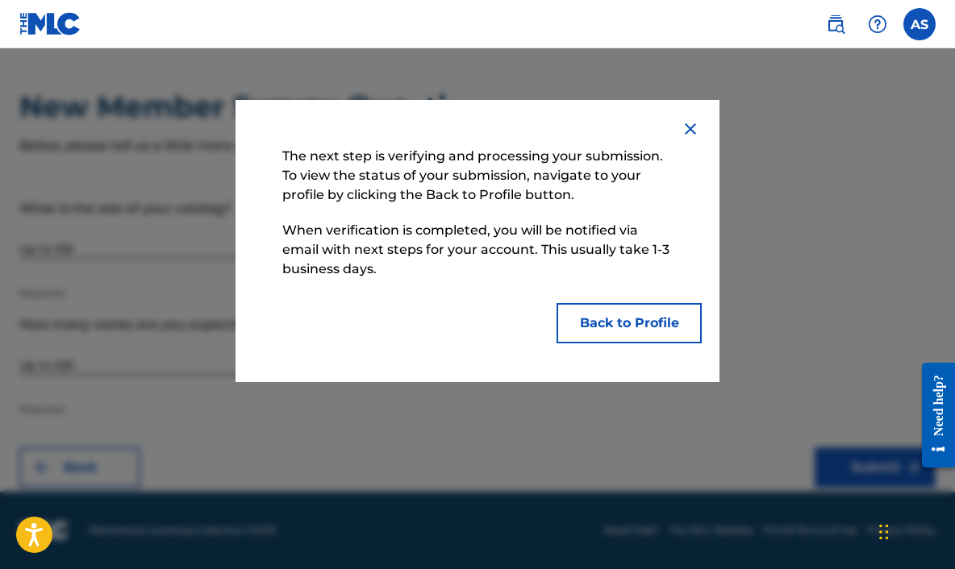
click at [614, 325] on button "Back to Profile" at bounding box center [628, 323] width 145 height 40
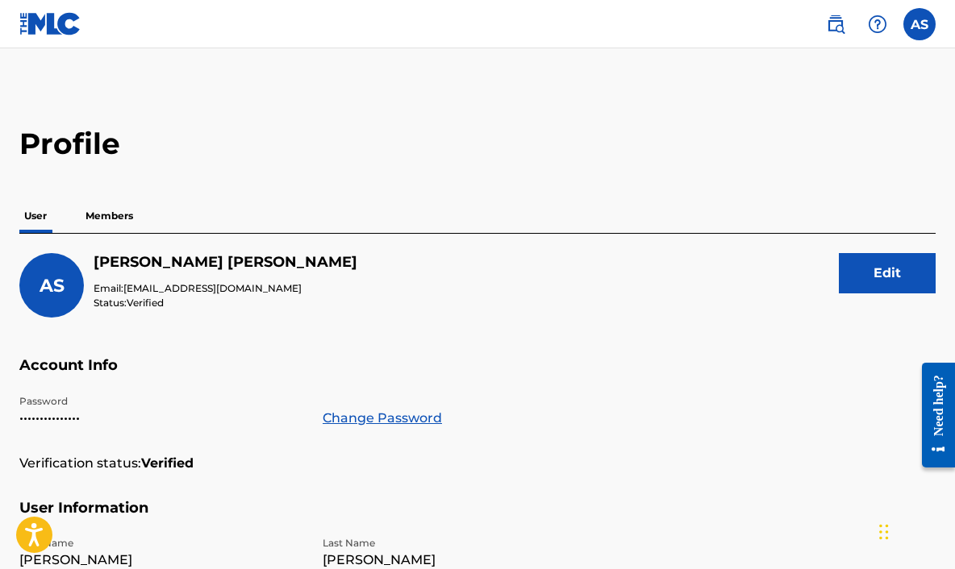
click at [105, 215] on p "Members" at bounding box center [109, 216] width 57 height 34
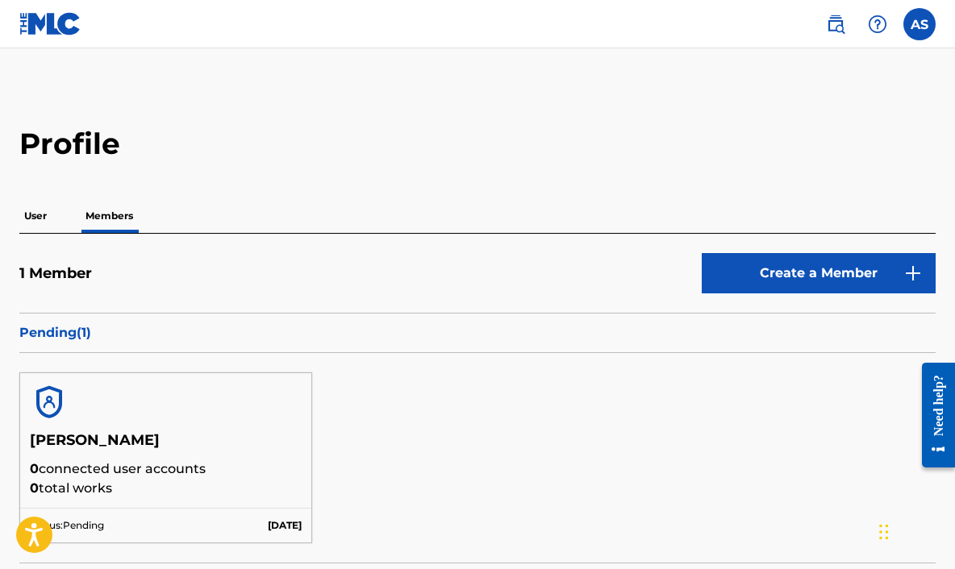
click at [35, 220] on p "User" at bounding box center [35, 216] width 32 height 34
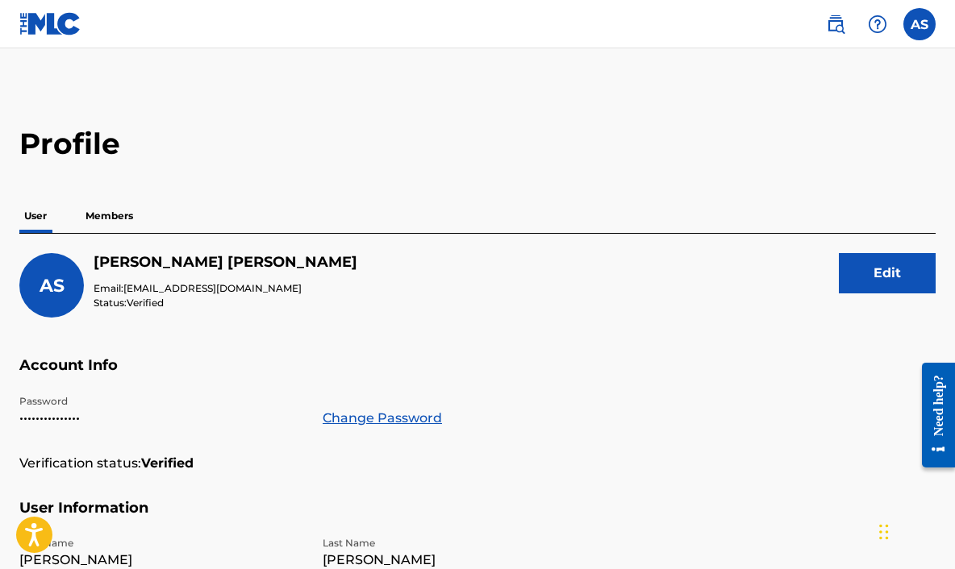
click at [880, 270] on button "Edit" at bounding box center [887, 273] width 97 height 40
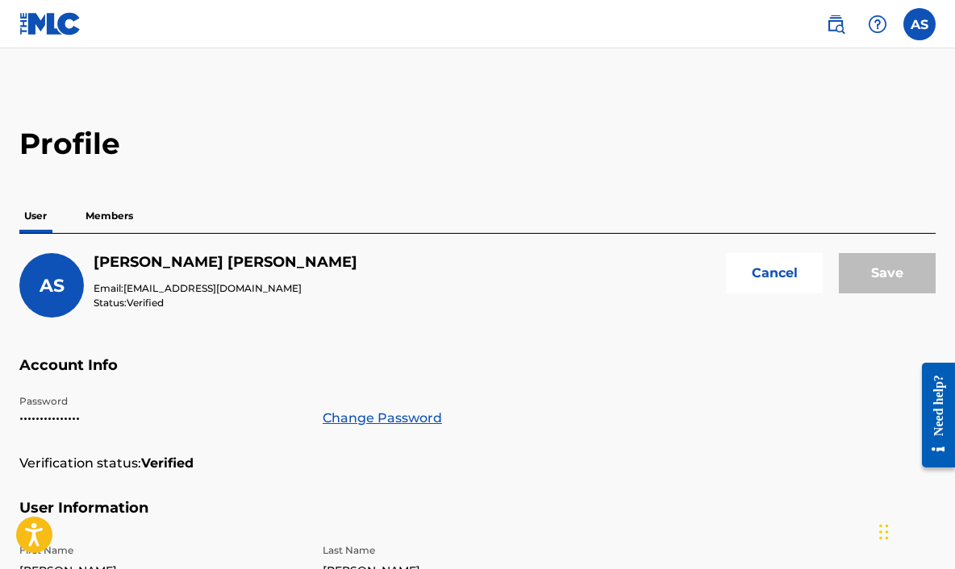
click at [40, 283] on span "AS" at bounding box center [52, 286] width 25 height 22
click at [784, 282] on button "Cancel" at bounding box center [774, 273] width 97 height 40
